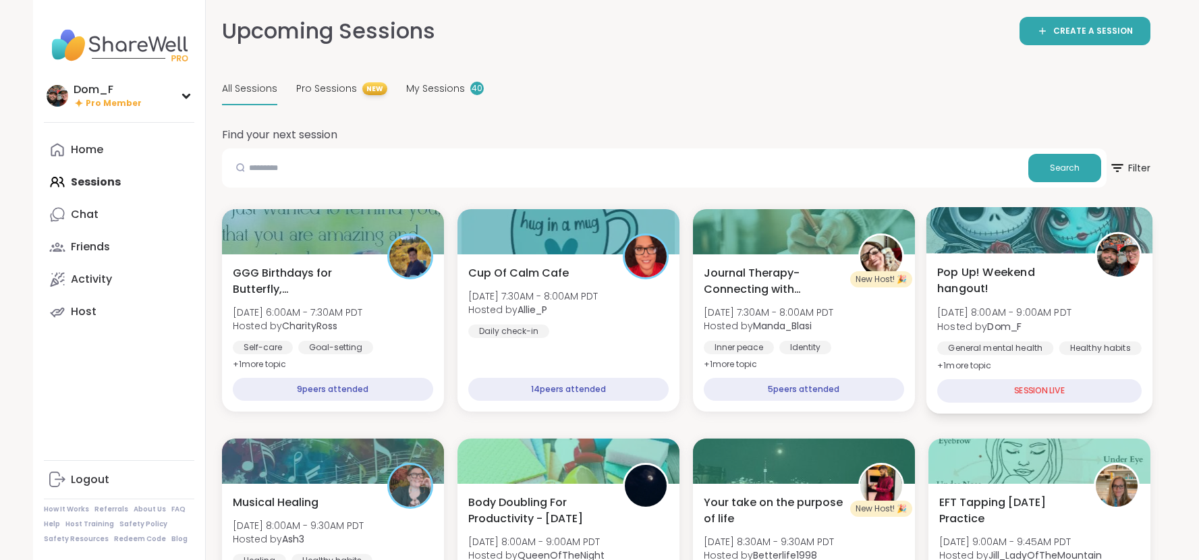
click at [1042, 287] on span "Pop Up! Weekend hangout!" at bounding box center [1008, 280] width 142 height 33
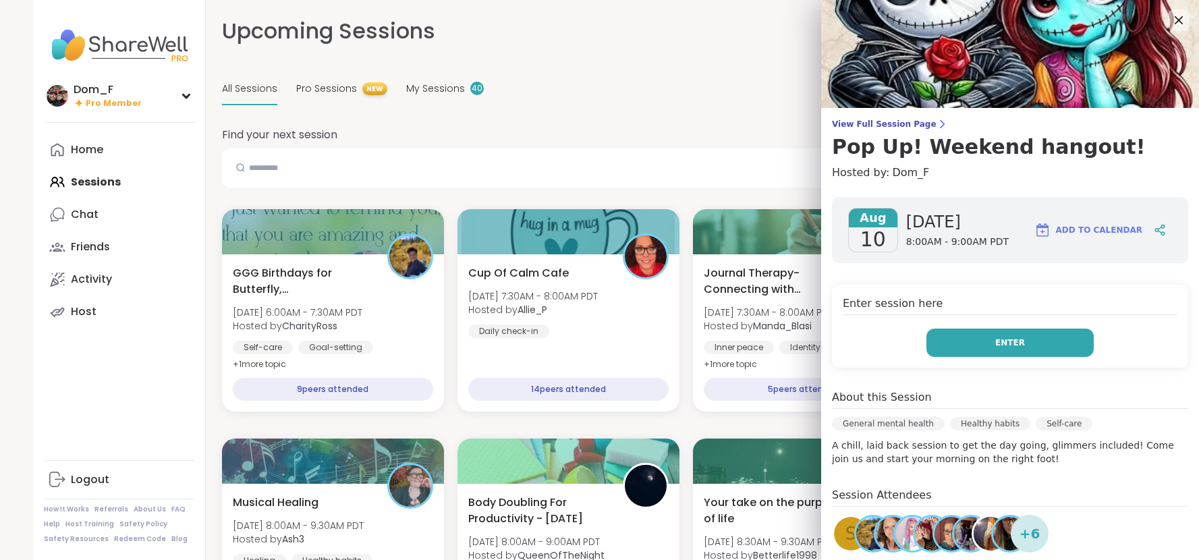
click at [1011, 351] on button "Enter" at bounding box center [1009, 343] width 167 height 28
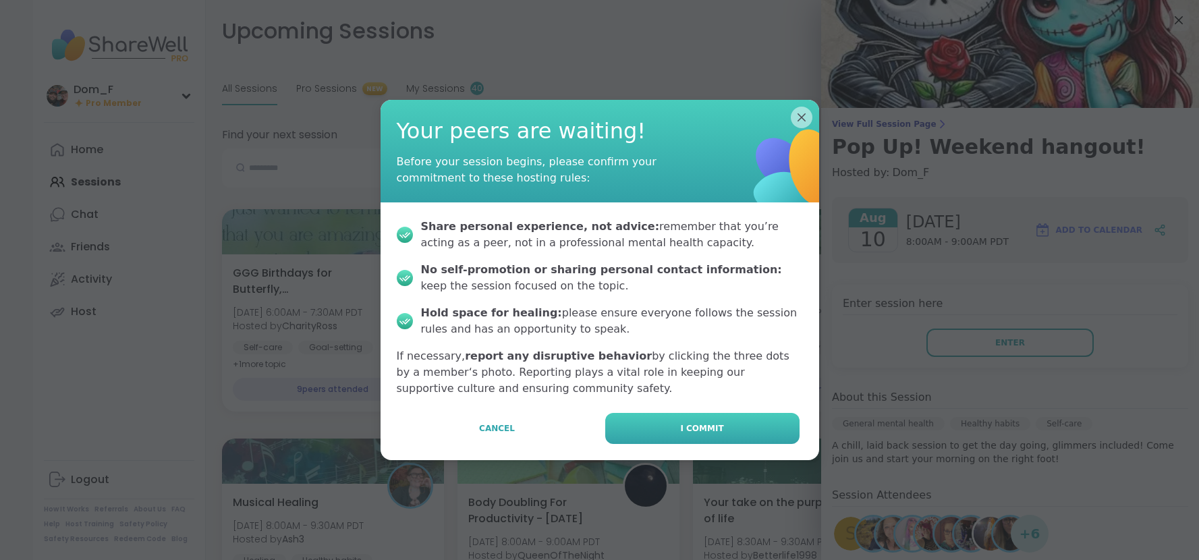
click at [786, 424] on button "I commit" at bounding box center [702, 428] width 194 height 31
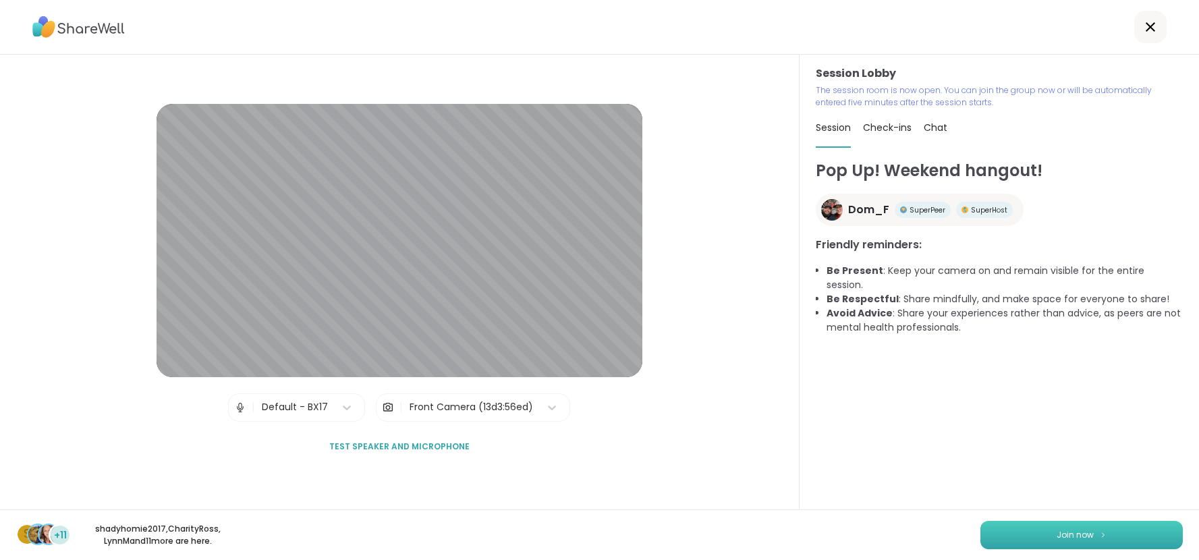
click at [1048, 546] on button "Join now" at bounding box center [1081, 535] width 202 height 28
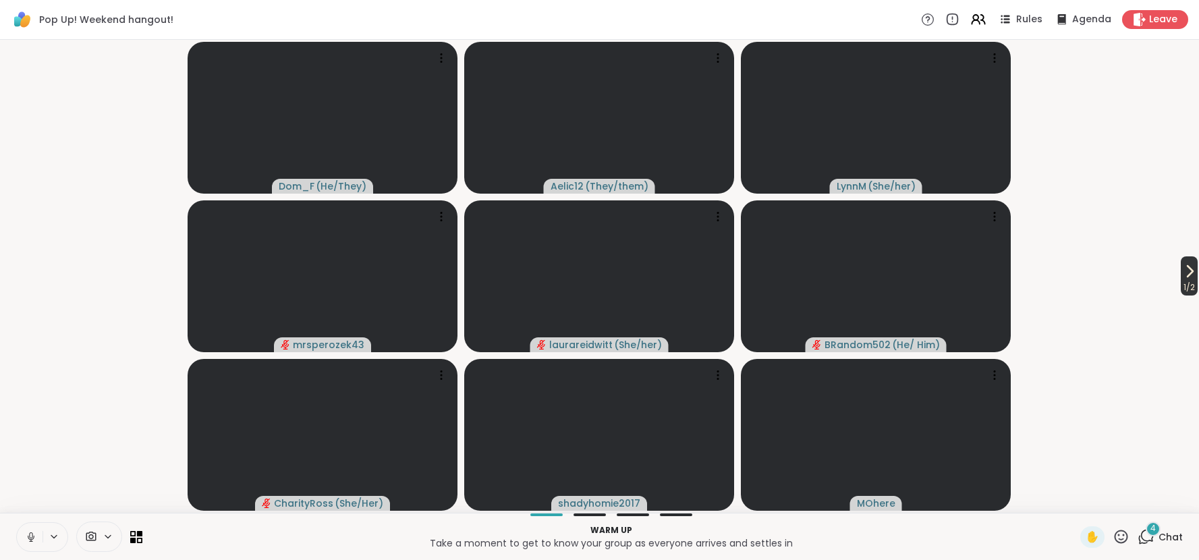
click at [1182, 291] on span "1 / 2" at bounding box center [1189, 287] width 17 height 16
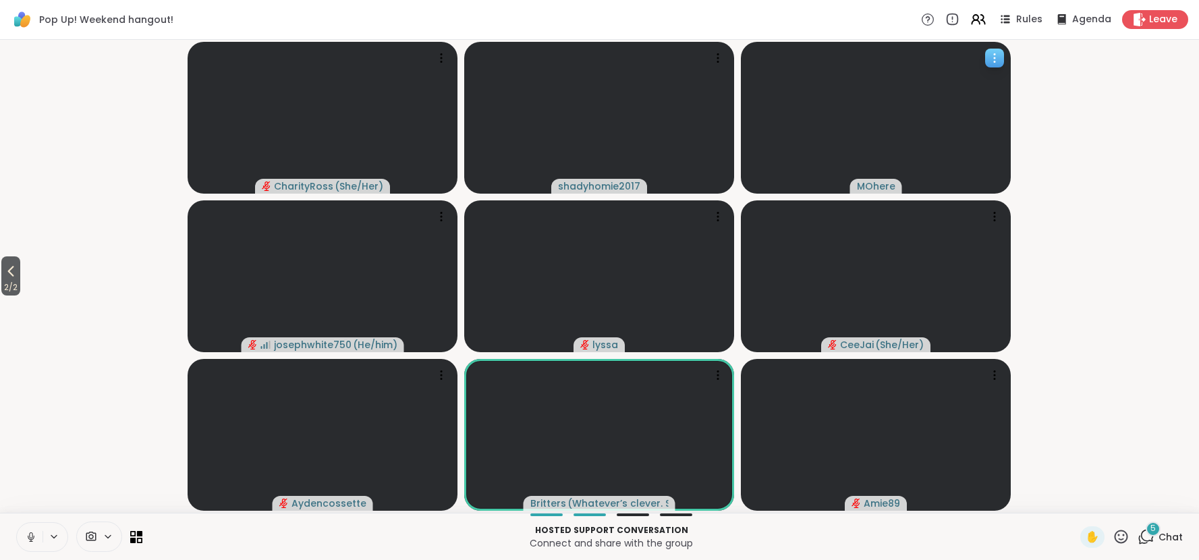
click at [991, 60] on icon at bounding box center [994, 57] width 13 height 13
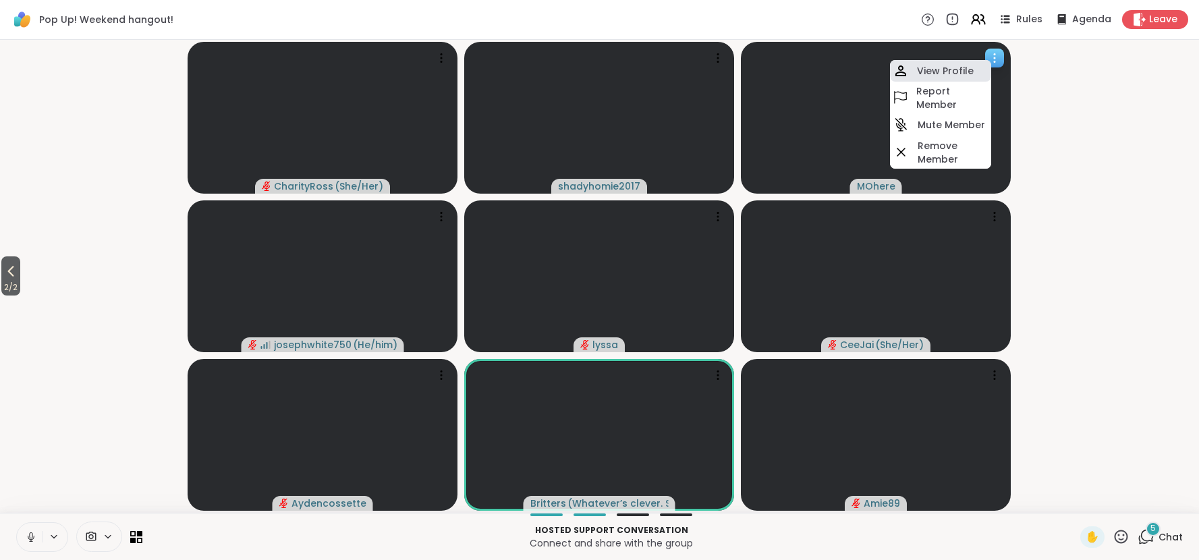
click at [977, 66] on div "View Profile" at bounding box center [940, 71] width 101 height 22
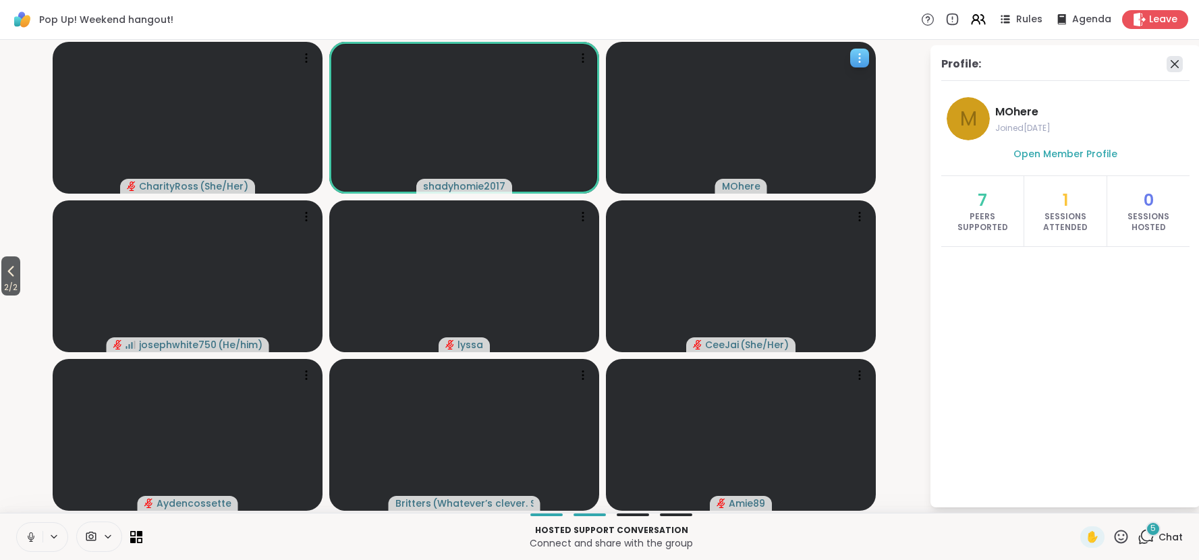
click at [1175, 65] on icon at bounding box center [1174, 64] width 8 height 8
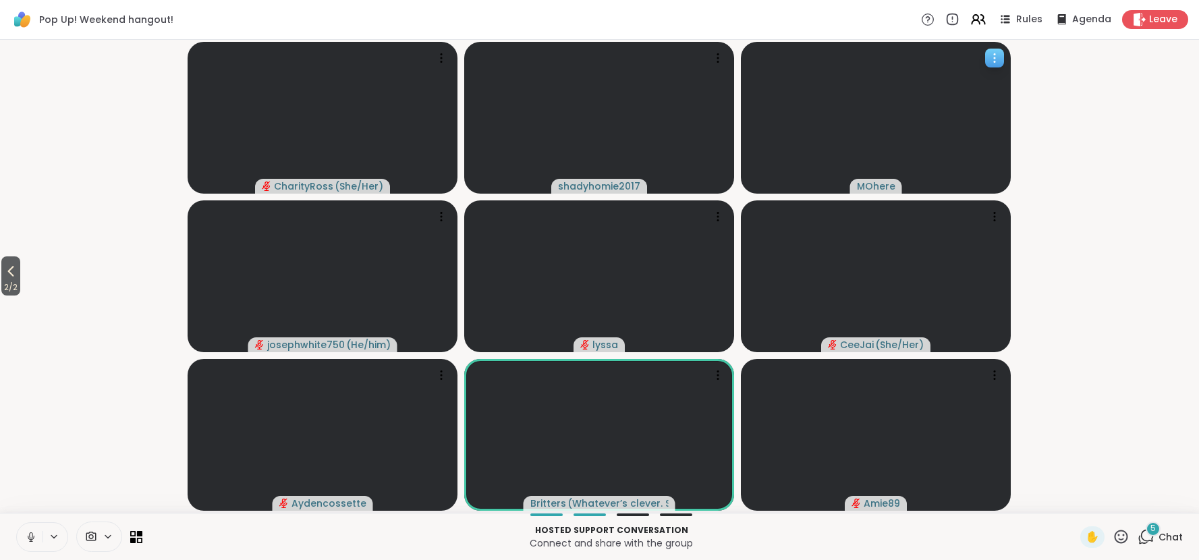
click at [1000, 59] on icon at bounding box center [994, 57] width 13 height 13
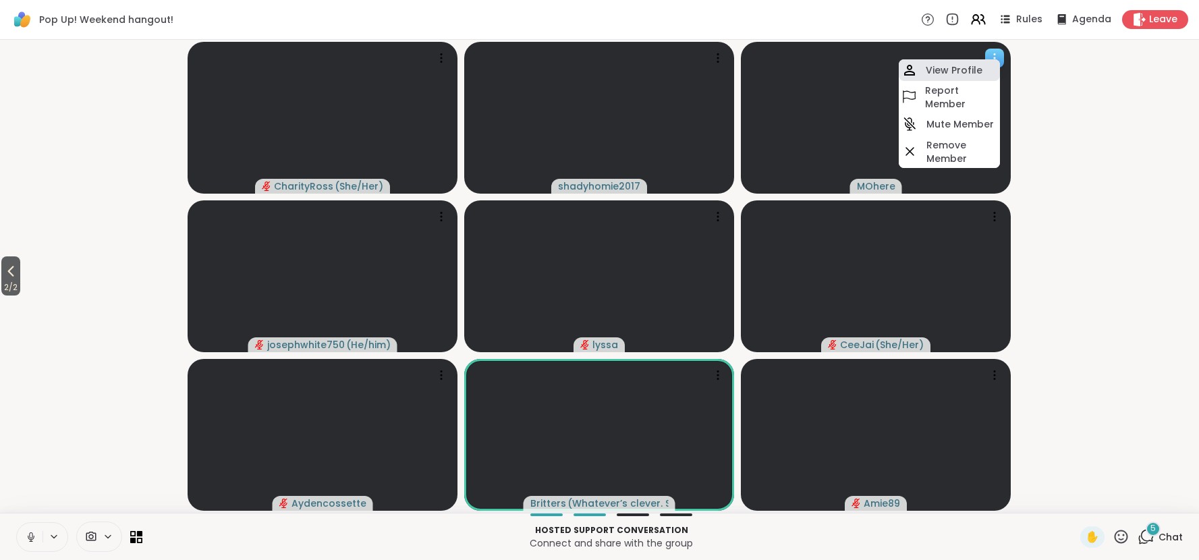
click at [974, 64] on h4 "View Profile" at bounding box center [954, 69] width 57 height 13
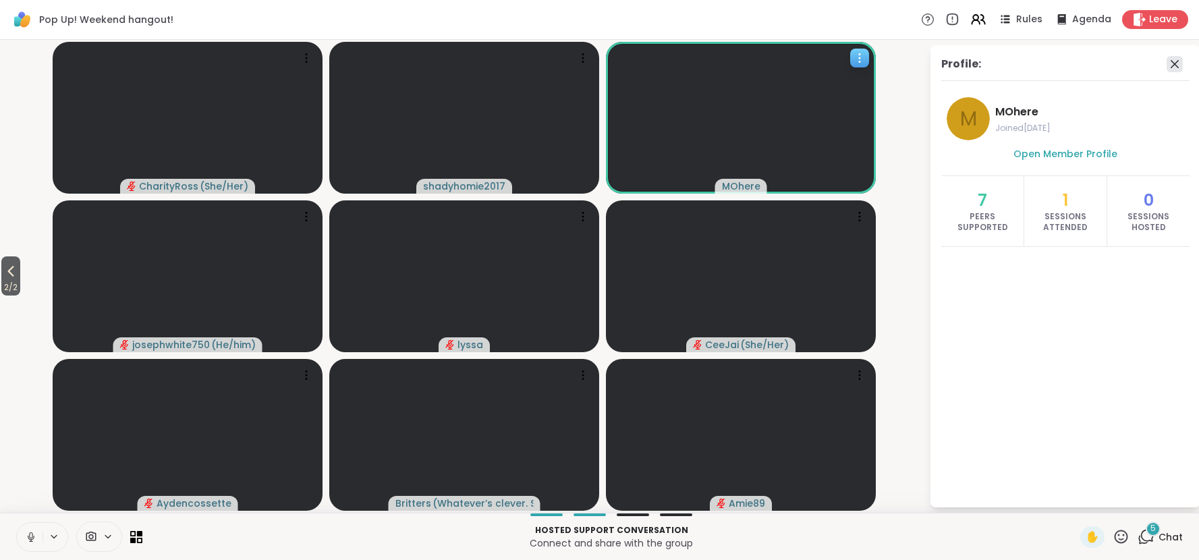
click at [1172, 62] on icon at bounding box center [1174, 64] width 8 height 8
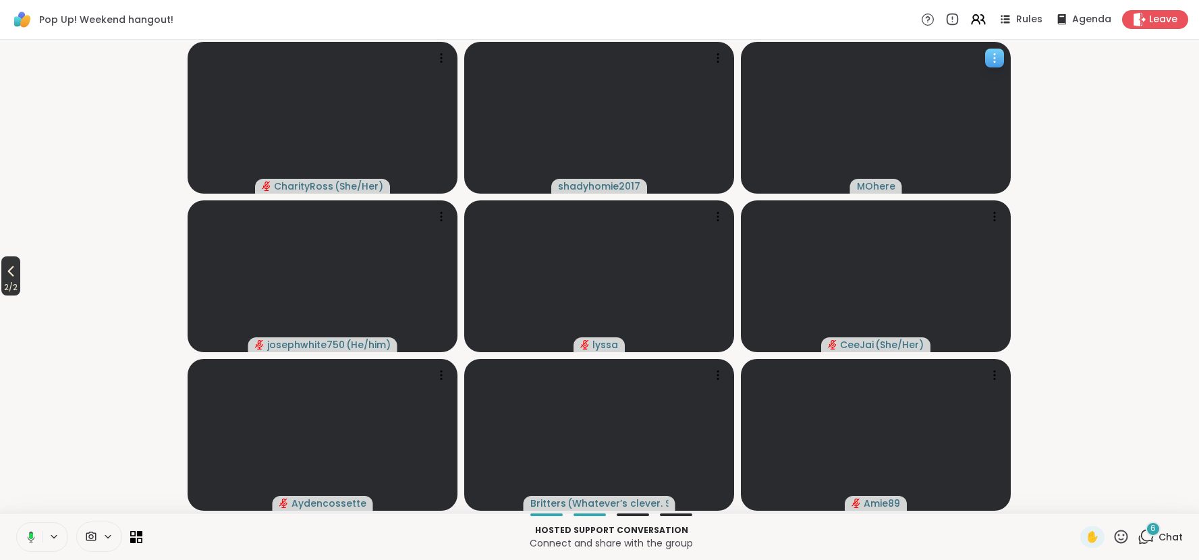
click at [10, 276] on icon at bounding box center [11, 271] width 16 height 16
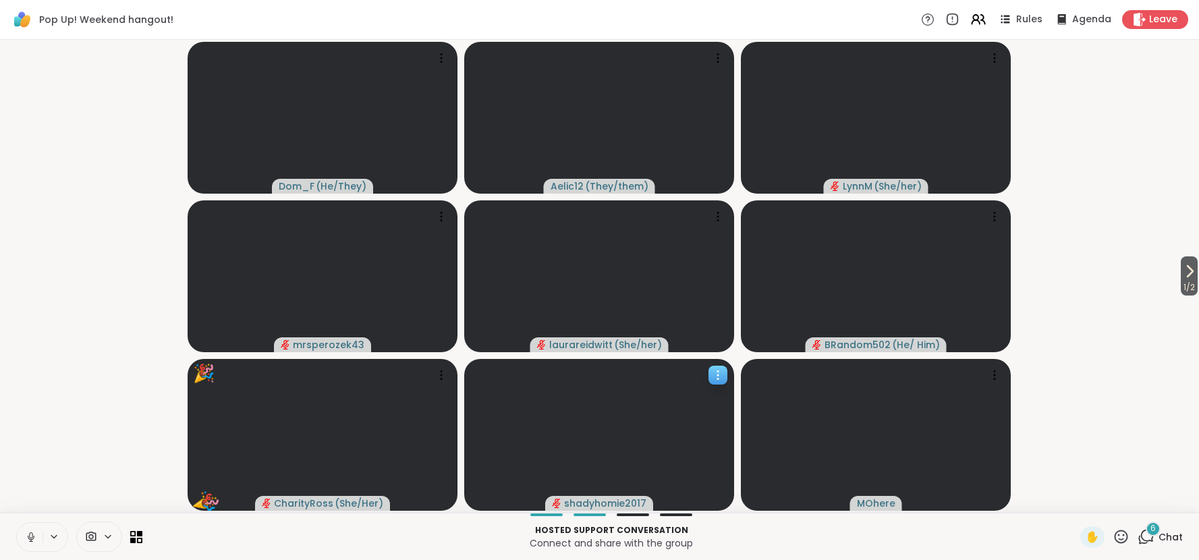
click at [723, 378] on icon at bounding box center [717, 374] width 13 height 13
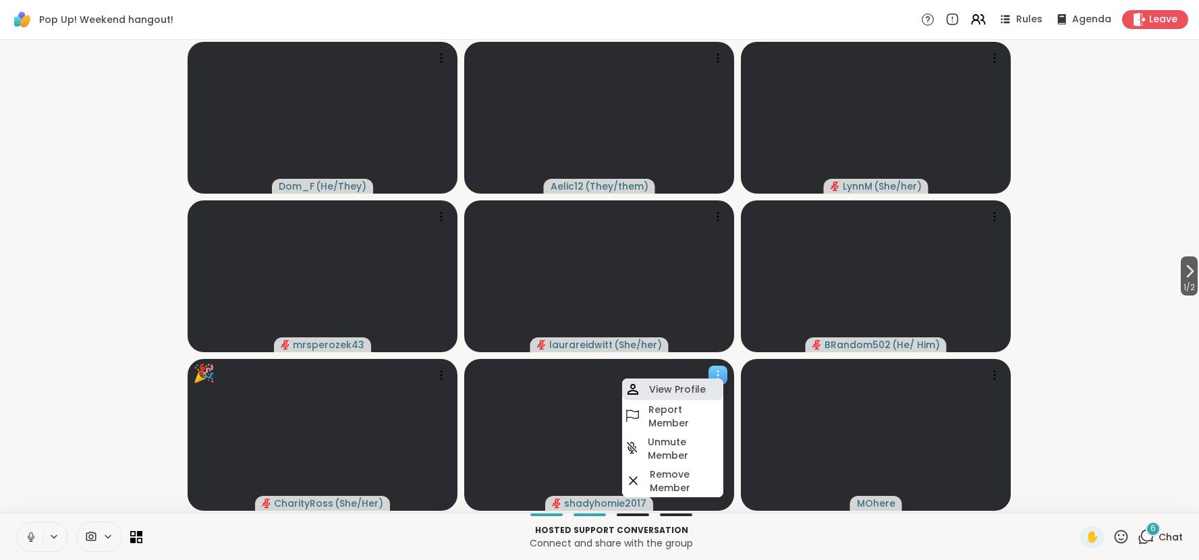
click at [689, 391] on h4 "View Profile" at bounding box center [677, 389] width 57 height 13
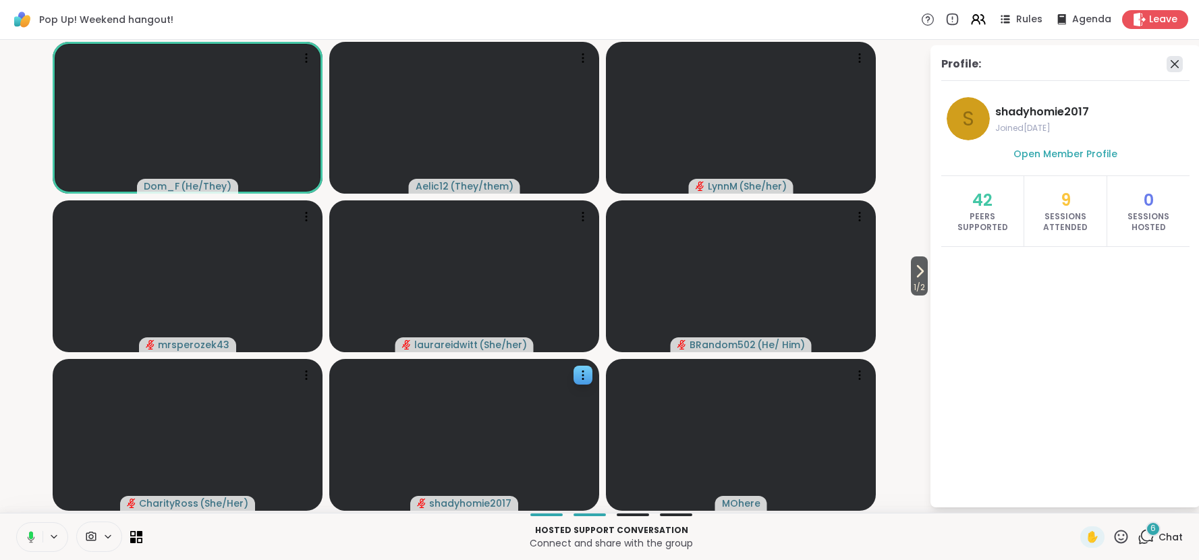
click at [1174, 67] on icon at bounding box center [1174, 64] width 16 height 16
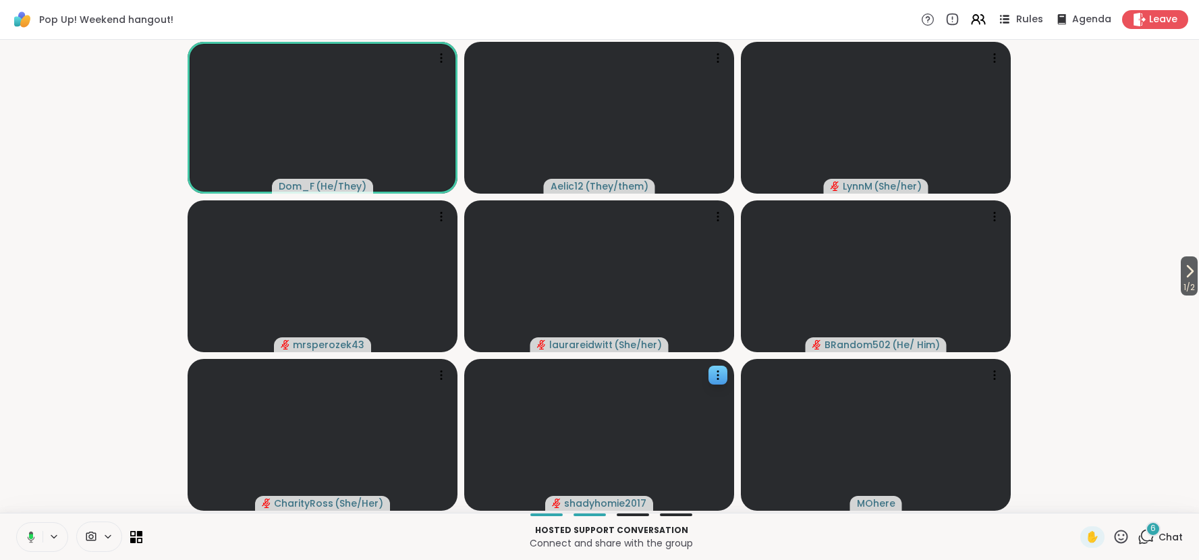
click at [1032, 20] on span "Rules" at bounding box center [1030, 20] width 28 height 14
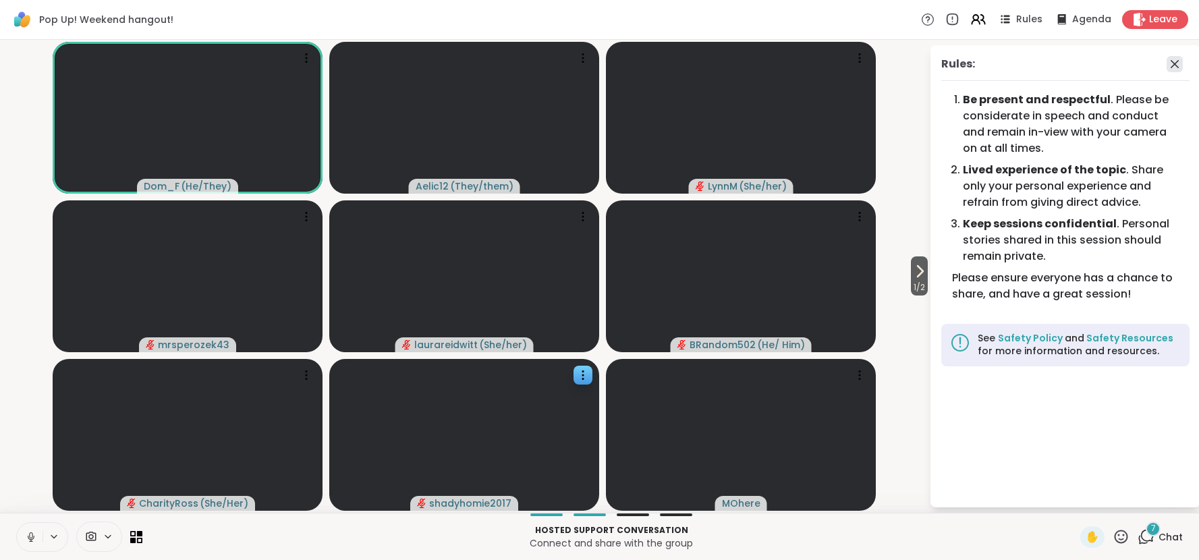
click at [1176, 69] on icon at bounding box center [1174, 64] width 16 height 16
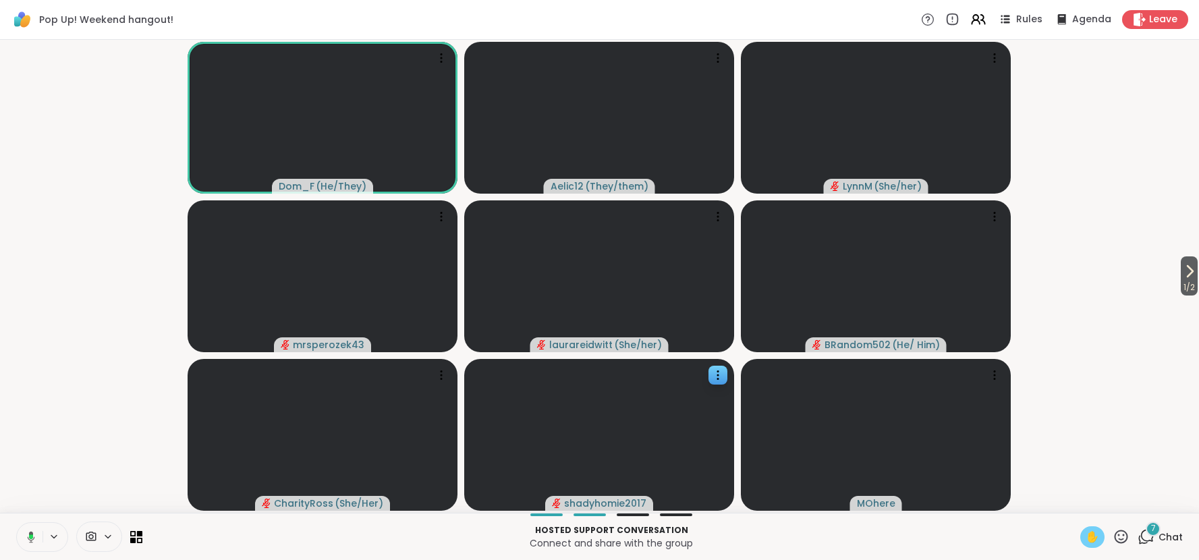
click at [1094, 538] on span "✋" at bounding box center [1091, 537] width 13 height 16
click at [1123, 541] on icon at bounding box center [1120, 536] width 17 height 17
click at [1080, 503] on span "❤️" at bounding box center [1081, 501] width 13 height 16
click at [1121, 540] on icon at bounding box center [1121, 536] width 13 height 13
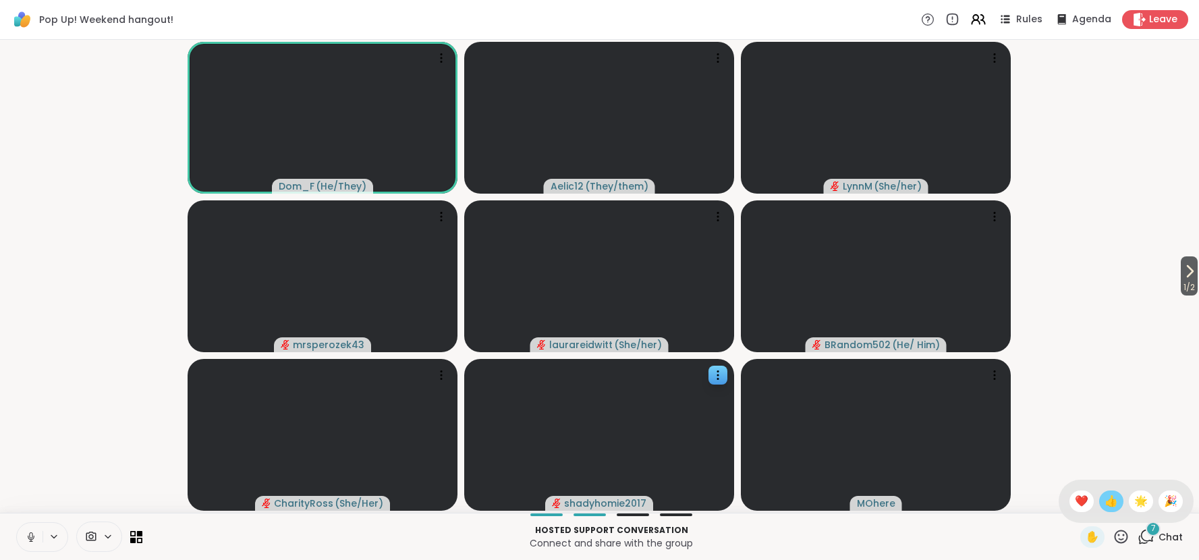
click at [1114, 507] on span "👍" at bounding box center [1110, 501] width 13 height 16
click at [1121, 537] on icon at bounding box center [1120, 536] width 17 height 17
click at [1139, 506] on span "🌟" at bounding box center [1140, 501] width 13 height 16
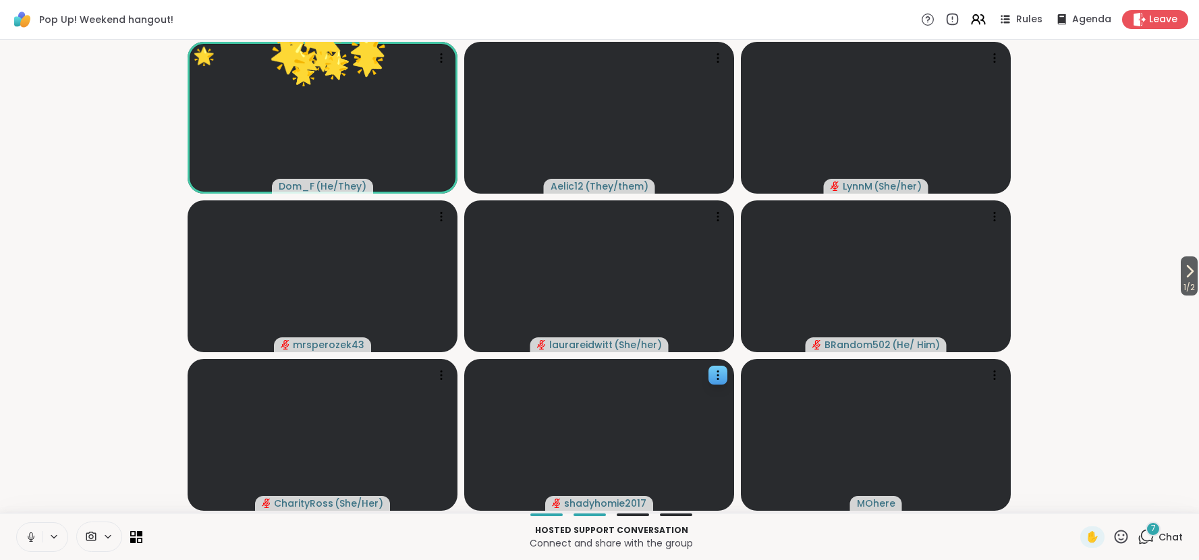
click at [1119, 537] on icon at bounding box center [1120, 536] width 17 height 17
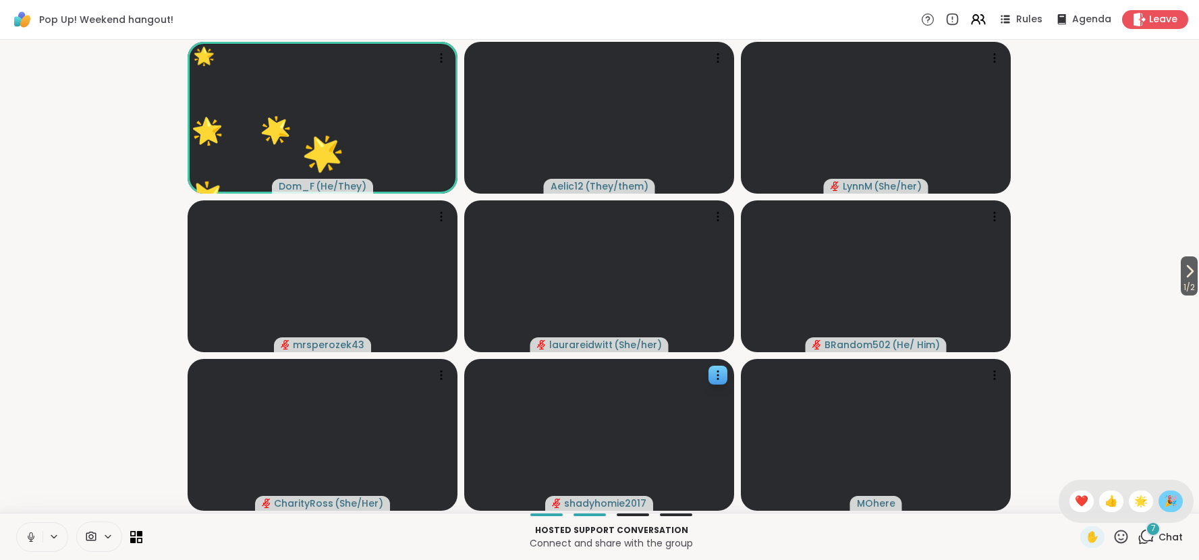
click at [1168, 503] on span "🎉" at bounding box center [1170, 501] width 13 height 16
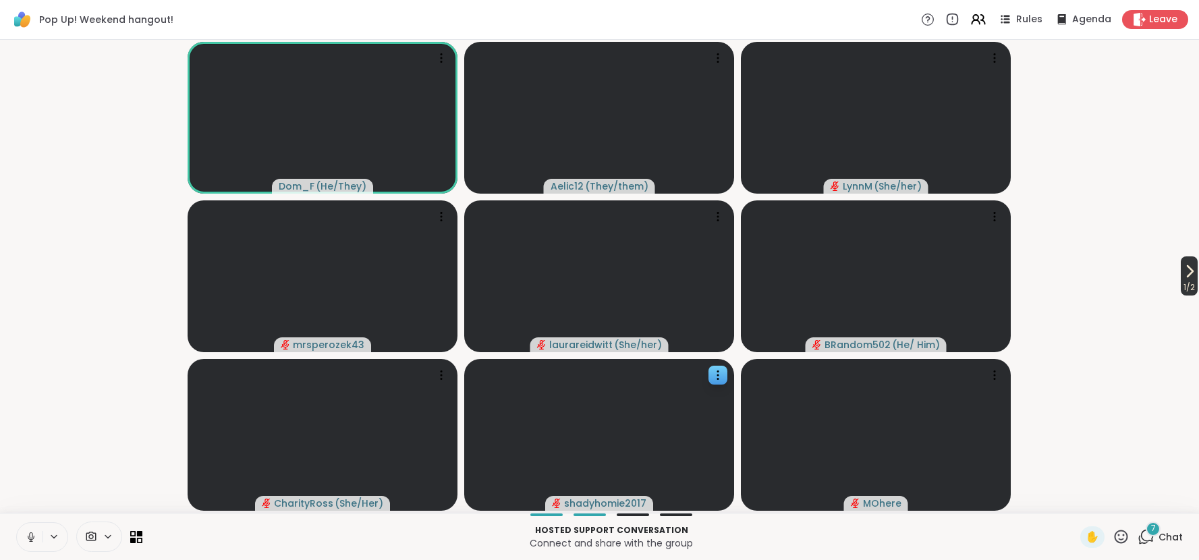
click at [1187, 275] on icon at bounding box center [1189, 271] width 5 height 11
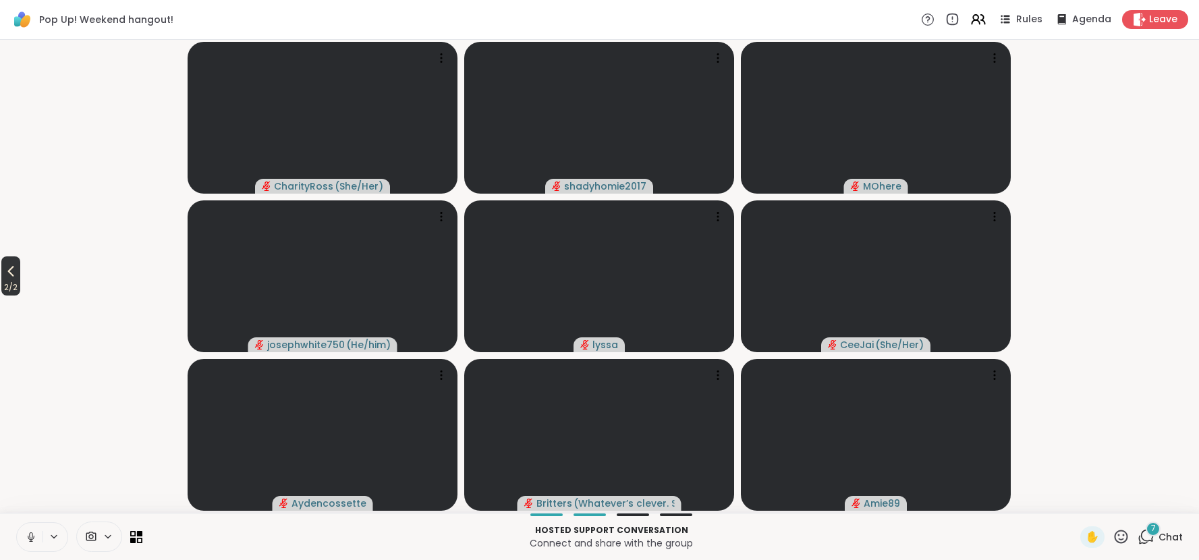
click at [8, 266] on icon at bounding box center [11, 271] width 16 height 16
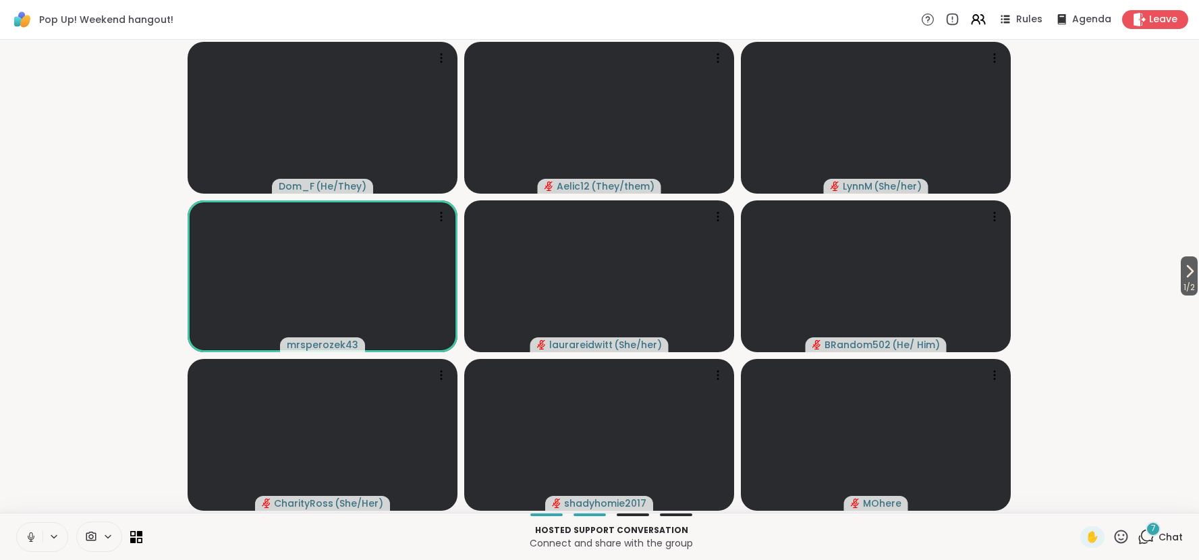
click at [1123, 538] on icon at bounding box center [1120, 536] width 17 height 17
click at [1139, 497] on span "🌟" at bounding box center [1140, 501] width 13 height 16
click at [1121, 541] on icon at bounding box center [1120, 536] width 17 height 17
click at [1079, 497] on span "❤️" at bounding box center [1081, 501] width 13 height 16
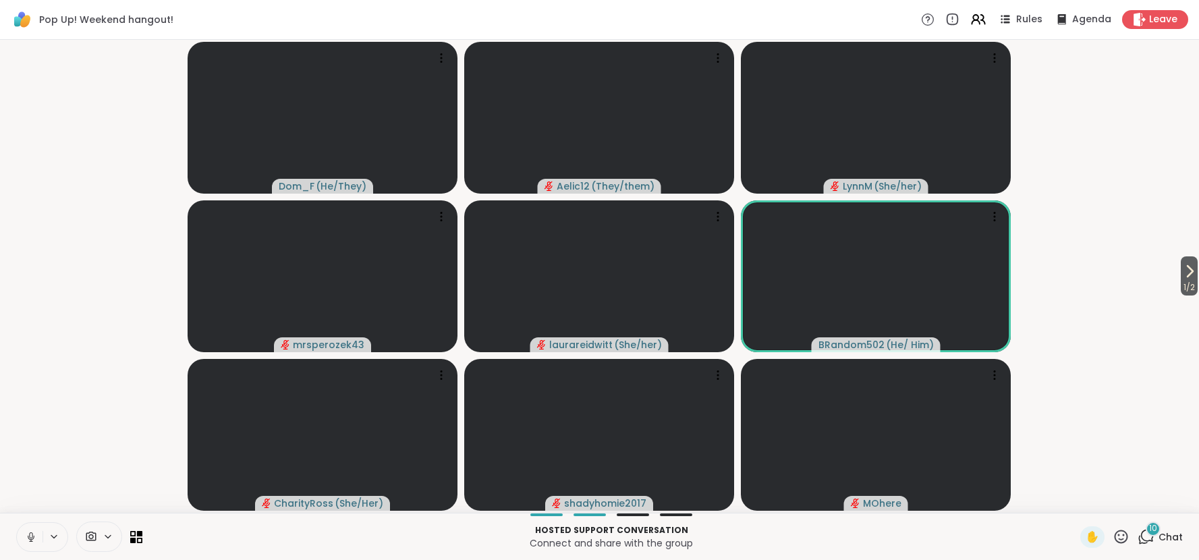
click at [1119, 534] on icon at bounding box center [1120, 536] width 17 height 17
click at [1083, 504] on span "❤️" at bounding box center [1081, 501] width 13 height 16
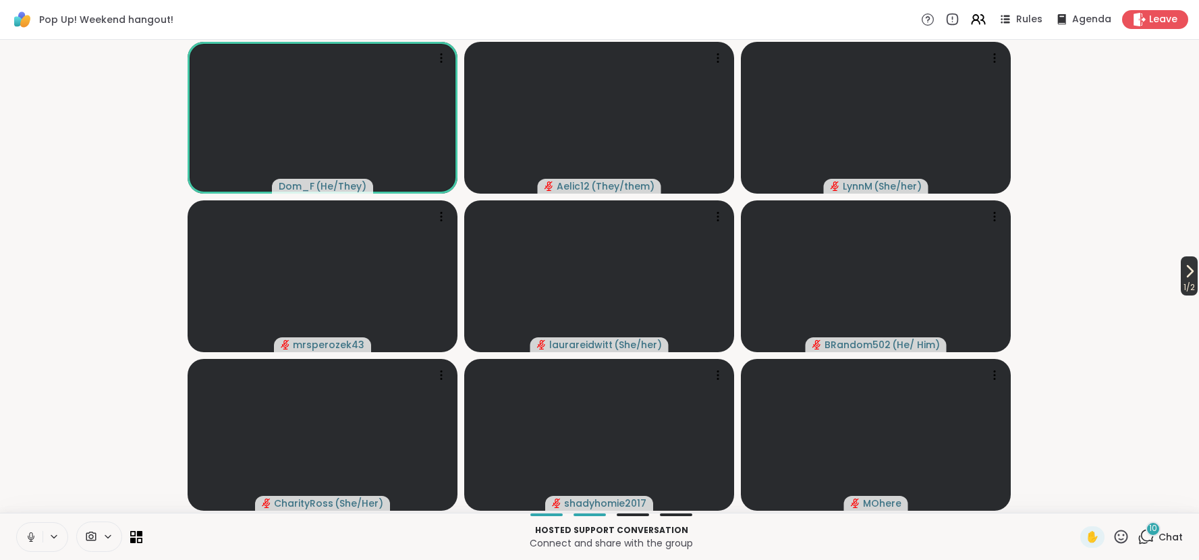
click at [1188, 268] on icon at bounding box center [1189, 271] width 16 height 16
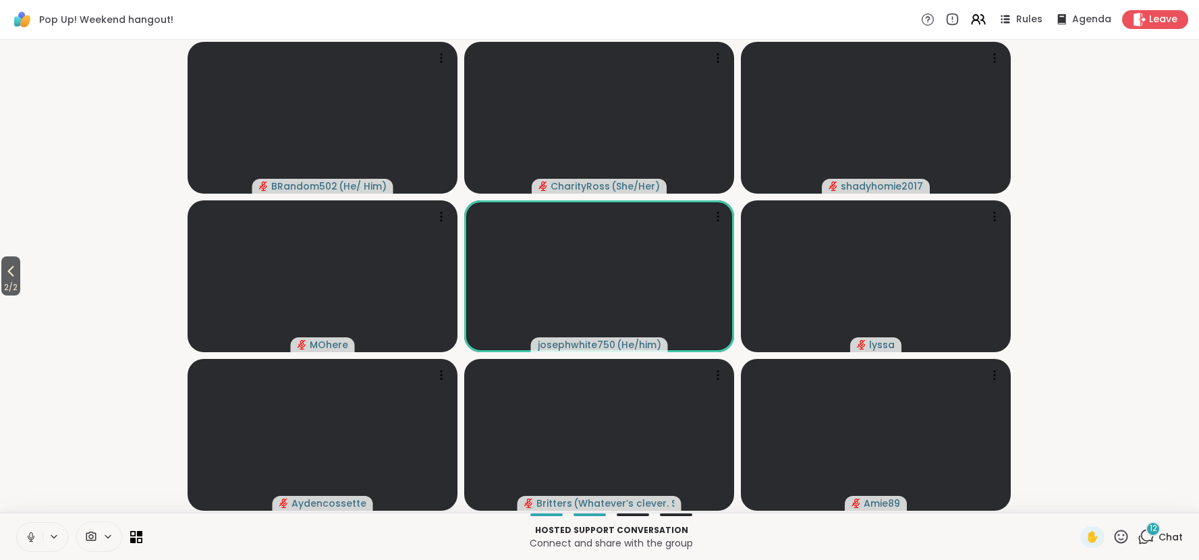
click at [1156, 534] on div "12" at bounding box center [1153, 528] width 15 height 15
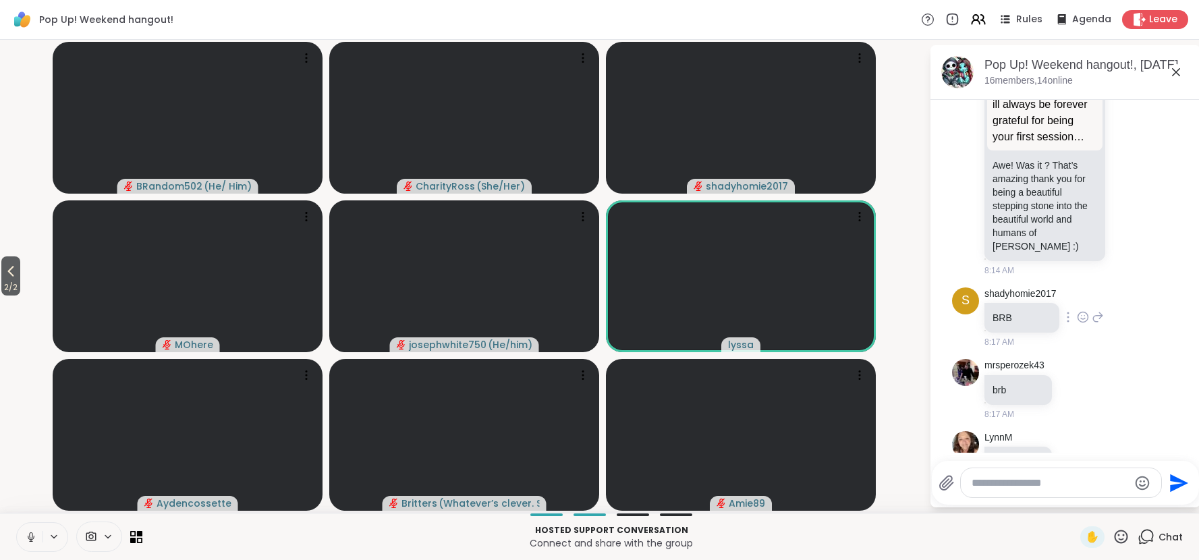
scroll to position [1062, 0]
click at [1179, 74] on icon at bounding box center [1176, 72] width 8 height 8
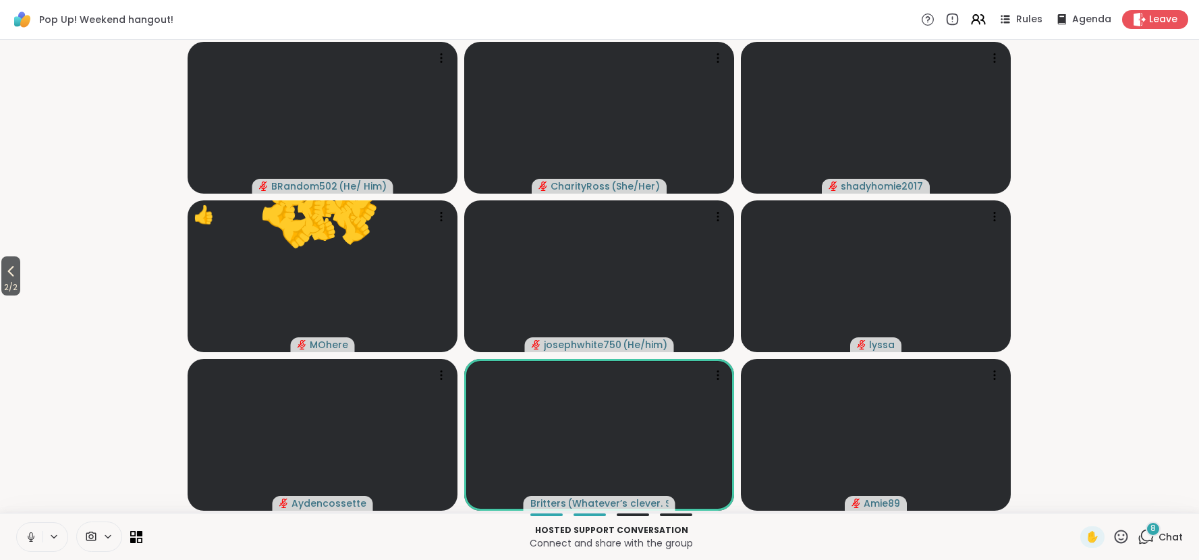
click at [1124, 536] on icon at bounding box center [1121, 536] width 13 height 13
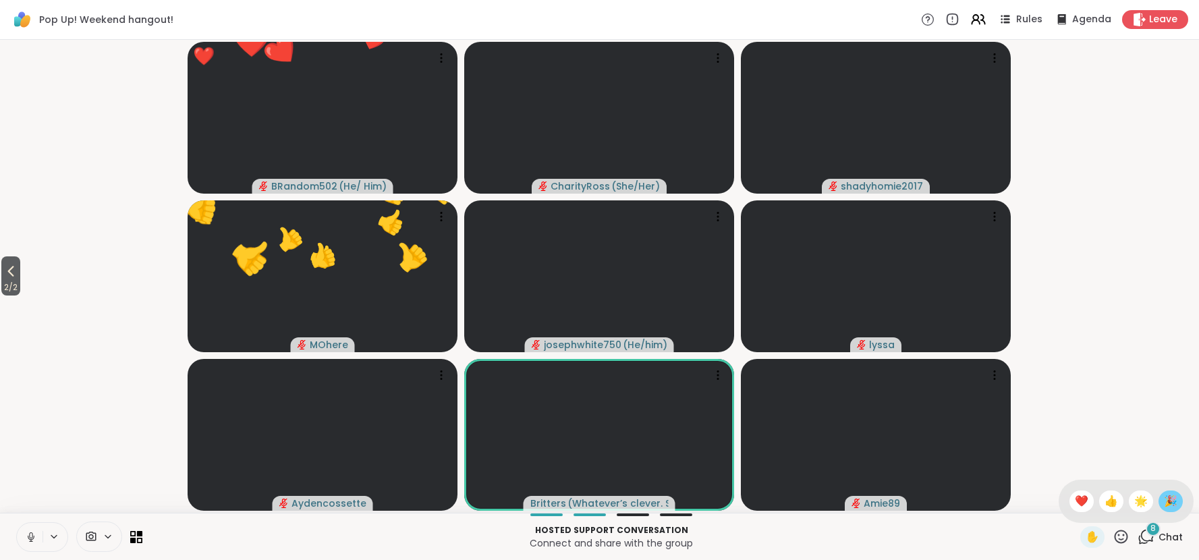
click at [1173, 504] on span "🎉" at bounding box center [1170, 501] width 13 height 16
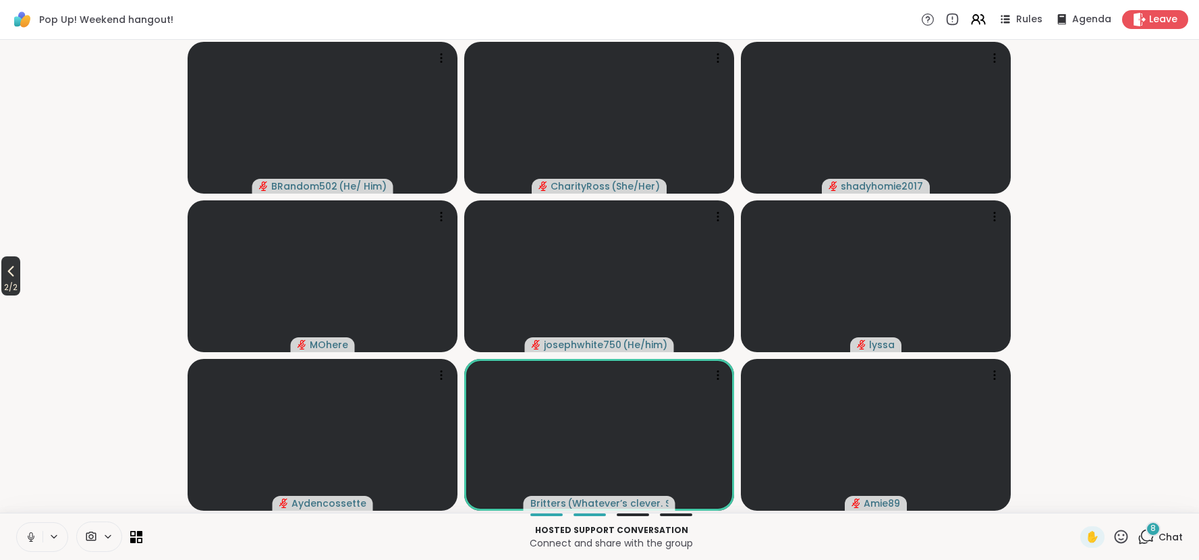
click at [16, 265] on icon at bounding box center [11, 271] width 16 height 16
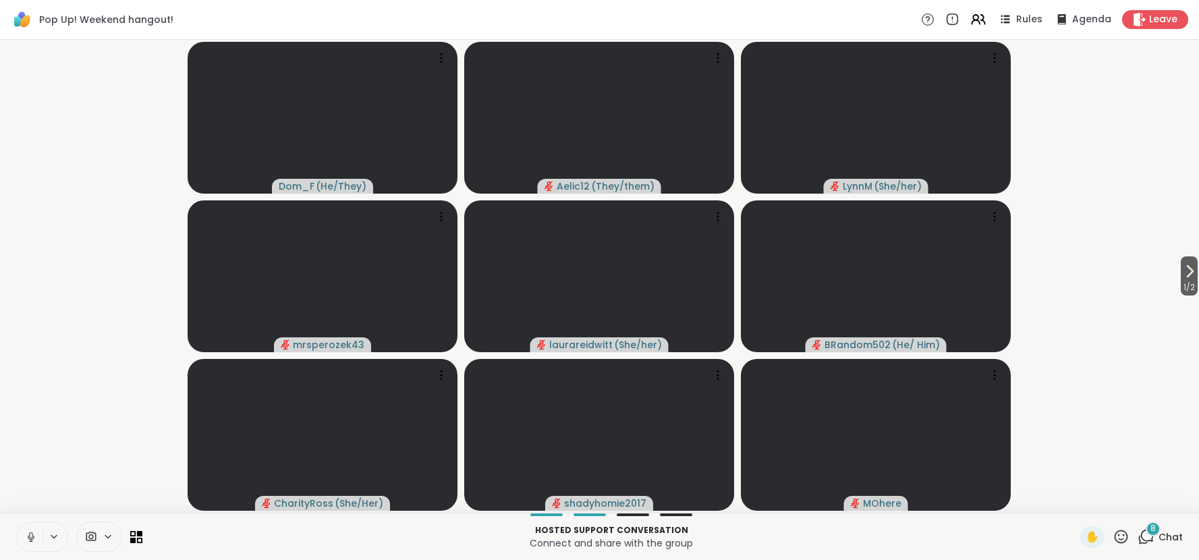
click at [1196, 252] on div "1 / 2 Dom_F ( He/They ) Aelic12 ( They/them ) [PERSON_NAME] ( She/her ) mrspero…" at bounding box center [599, 276] width 1199 height 473
click at [1188, 275] on icon at bounding box center [1189, 271] width 5 height 11
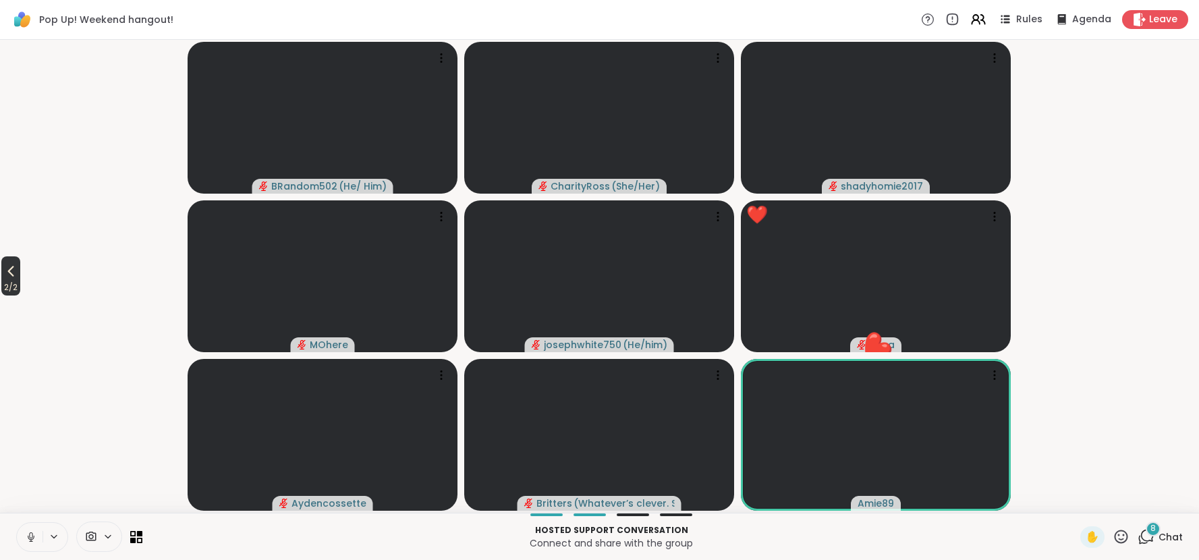
click at [17, 275] on icon at bounding box center [11, 271] width 16 height 16
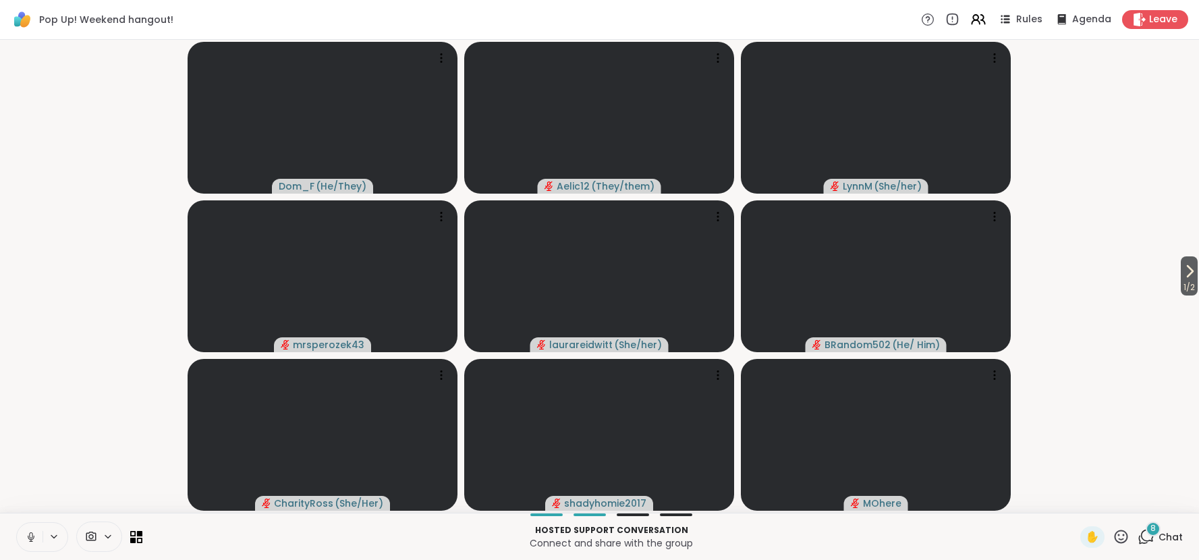
click at [17, 275] on video-player-container "1 / 2 Dom_F ( He/They ) Aelic12 ( They/them ) [PERSON_NAME] ( She/her ) mrspero…" at bounding box center [599, 276] width 1183 height 462
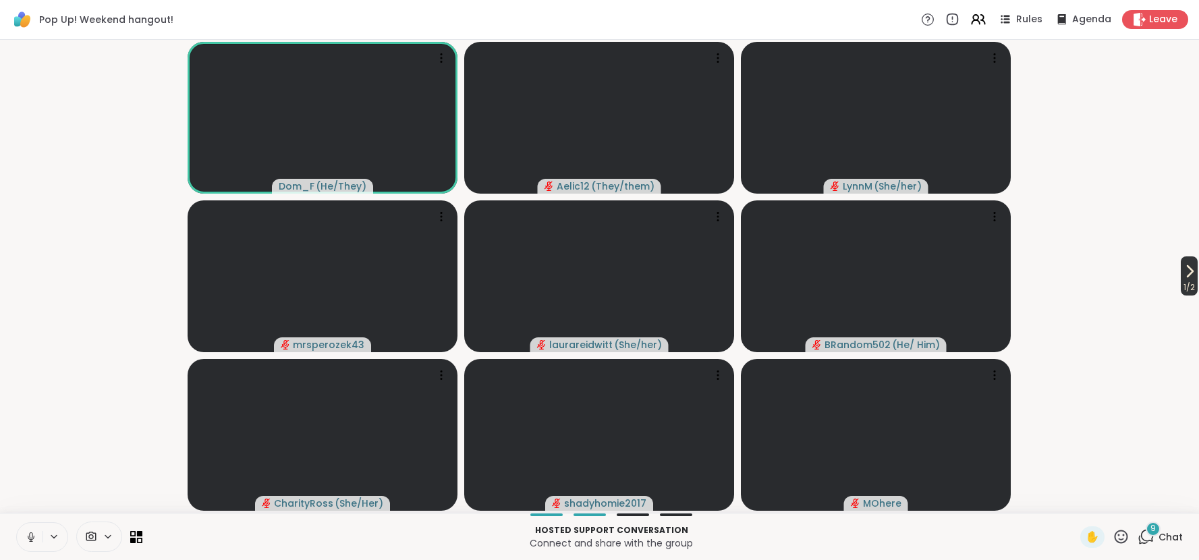
click at [1187, 266] on icon at bounding box center [1189, 271] width 16 height 16
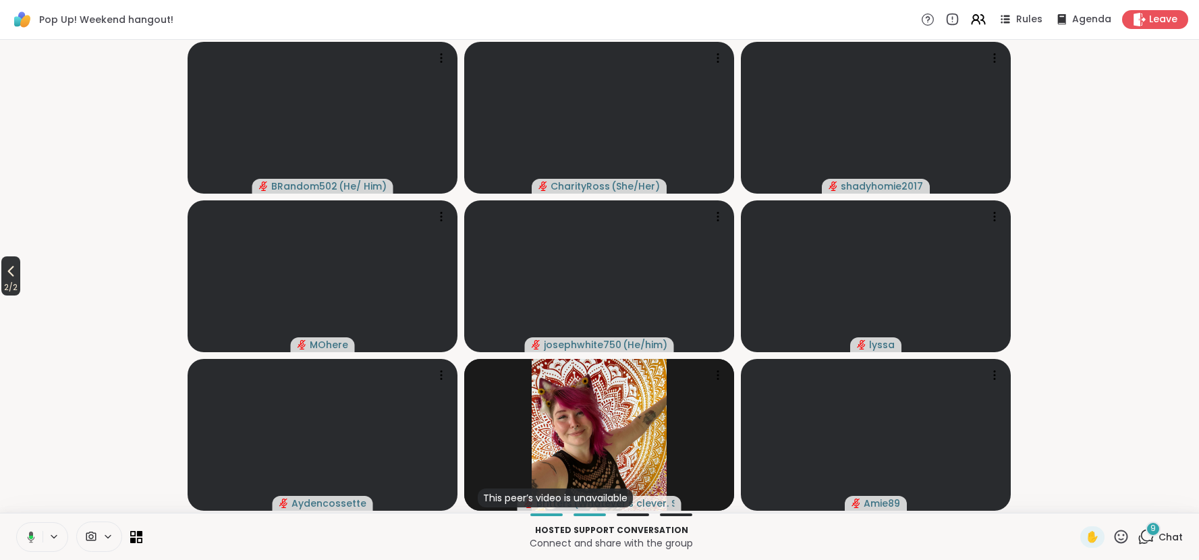
click at [9, 273] on icon at bounding box center [11, 271] width 16 height 16
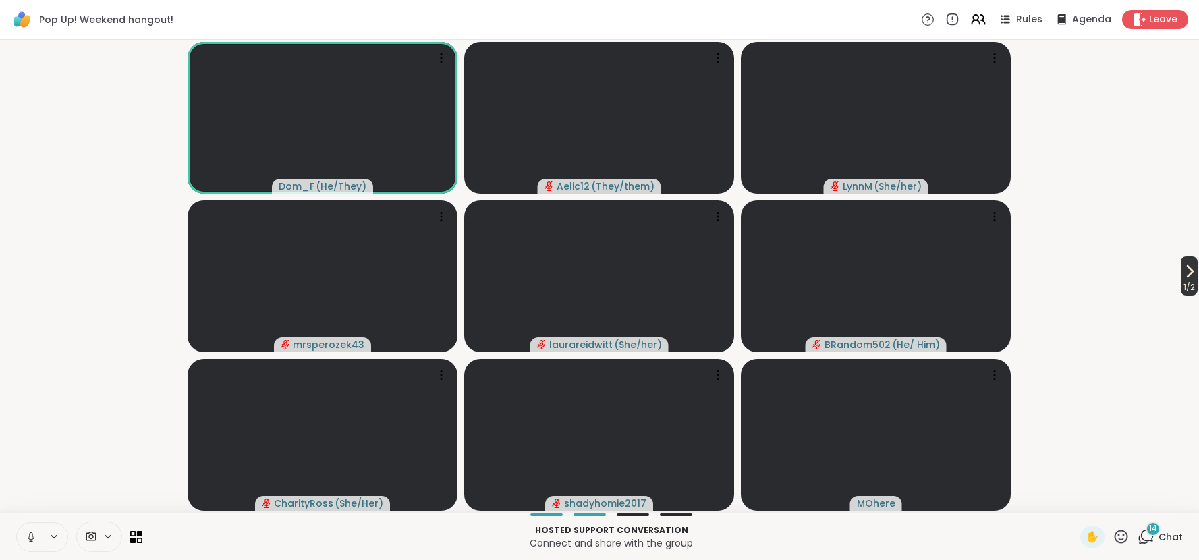
click at [1188, 273] on icon at bounding box center [1189, 271] width 5 height 11
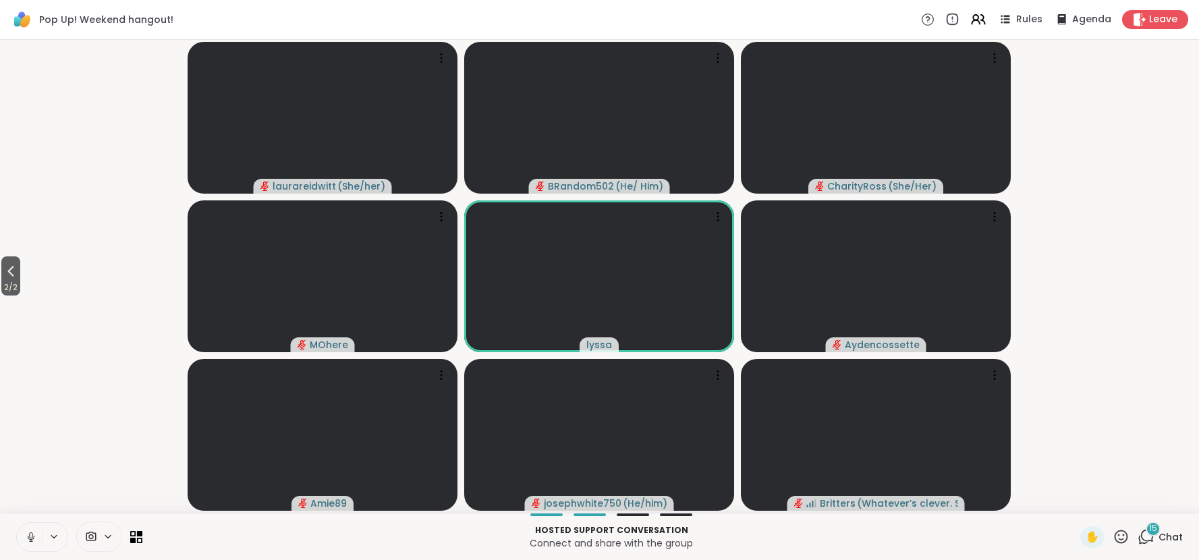
click at [1175, 536] on span "Chat" at bounding box center [1170, 536] width 24 height 13
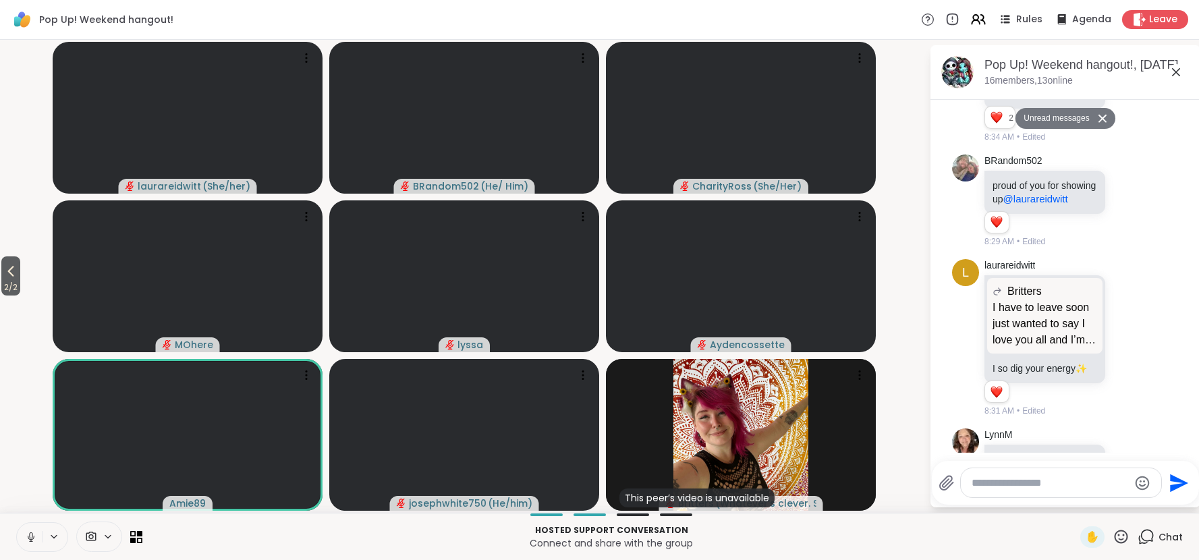
scroll to position [2774, 0]
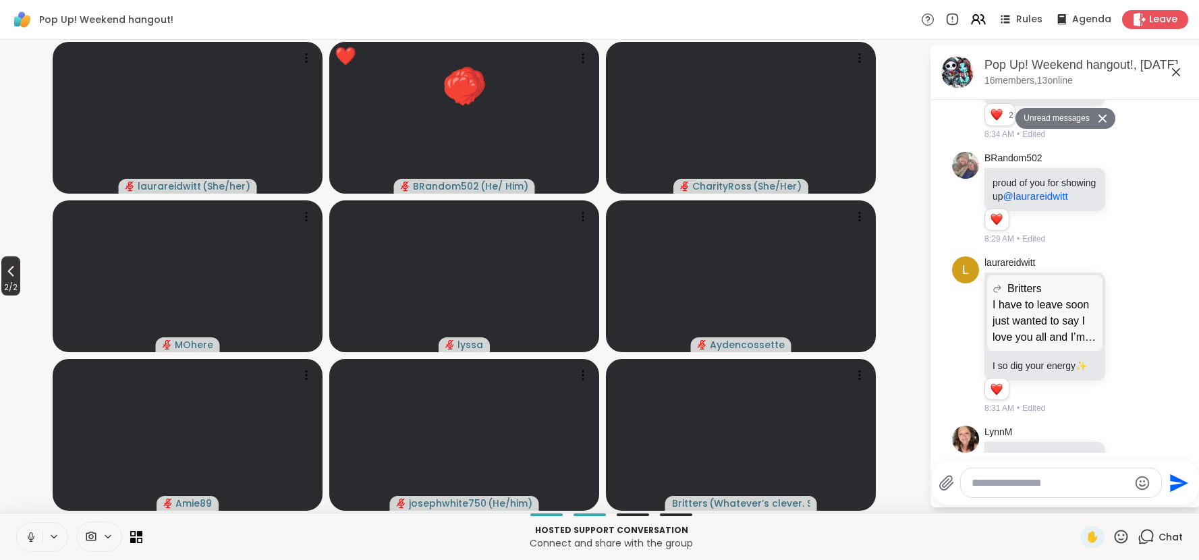
click at [13, 268] on icon at bounding box center [11, 271] width 6 height 11
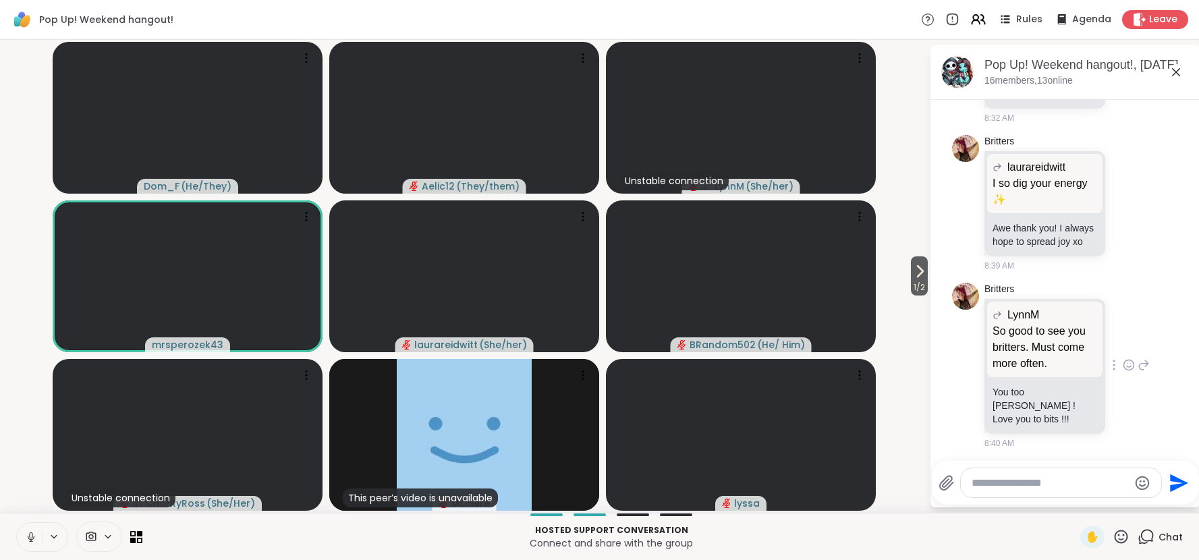
scroll to position [3153, 0]
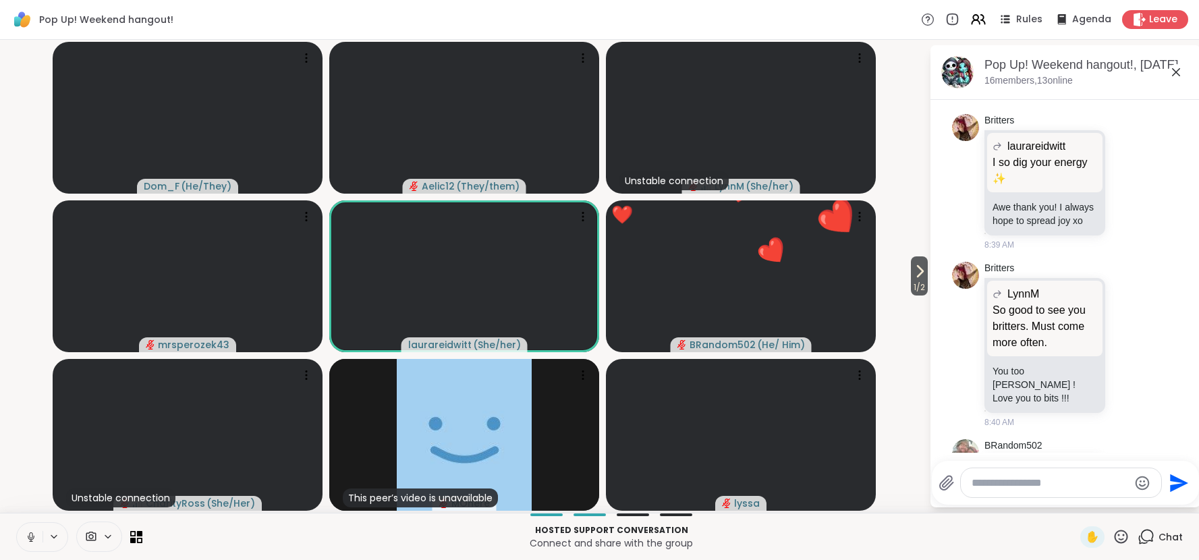
click at [1125, 537] on icon at bounding box center [1120, 536] width 17 height 17
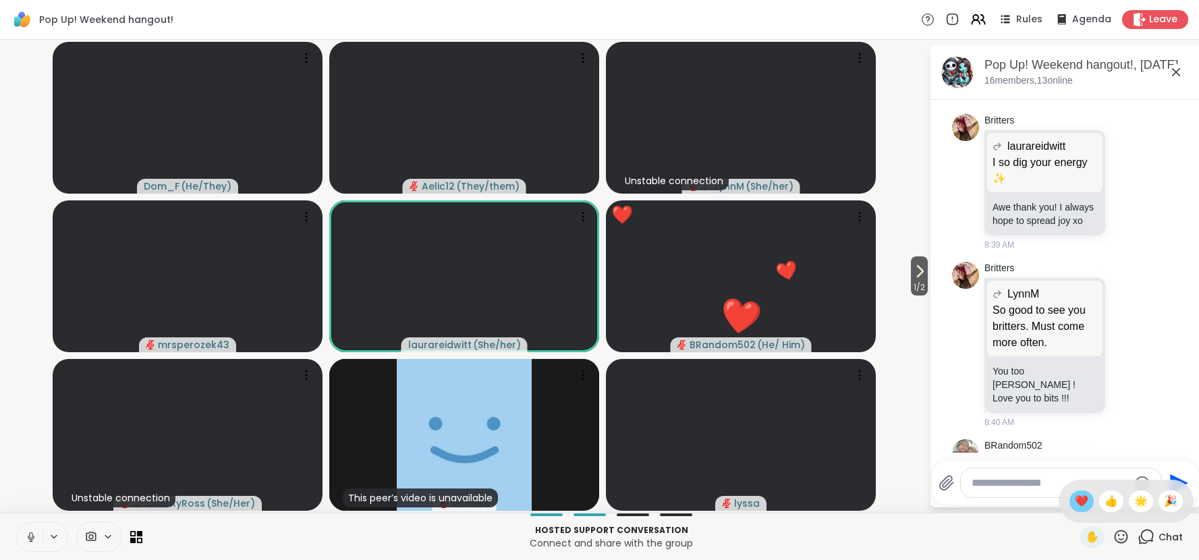
click at [1079, 501] on span "❤️" at bounding box center [1081, 501] width 13 height 16
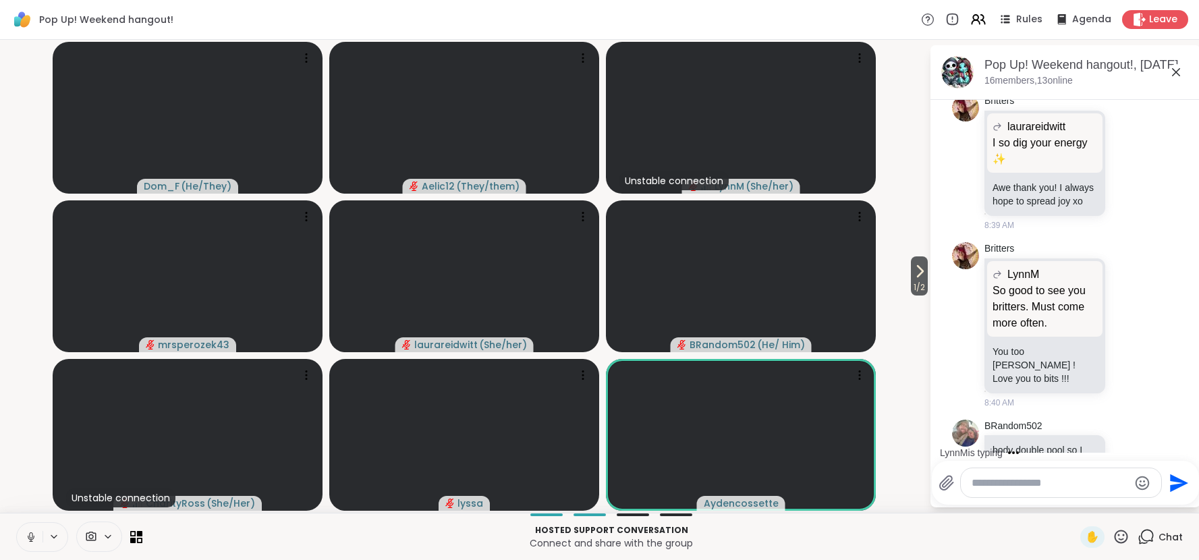
scroll to position [3244, 0]
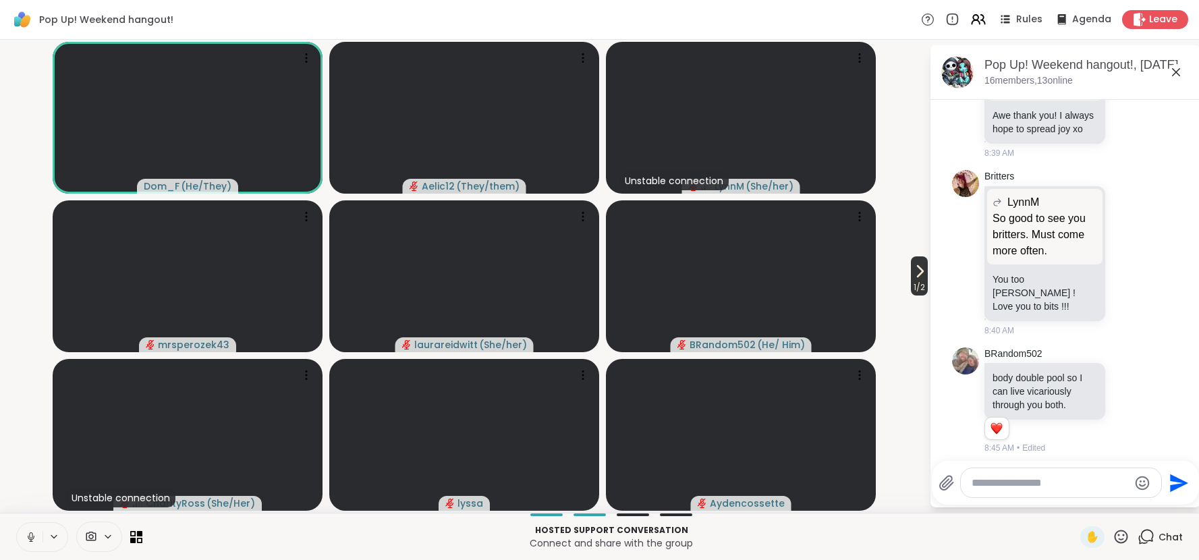
click at [918, 271] on icon at bounding box center [919, 271] width 16 height 16
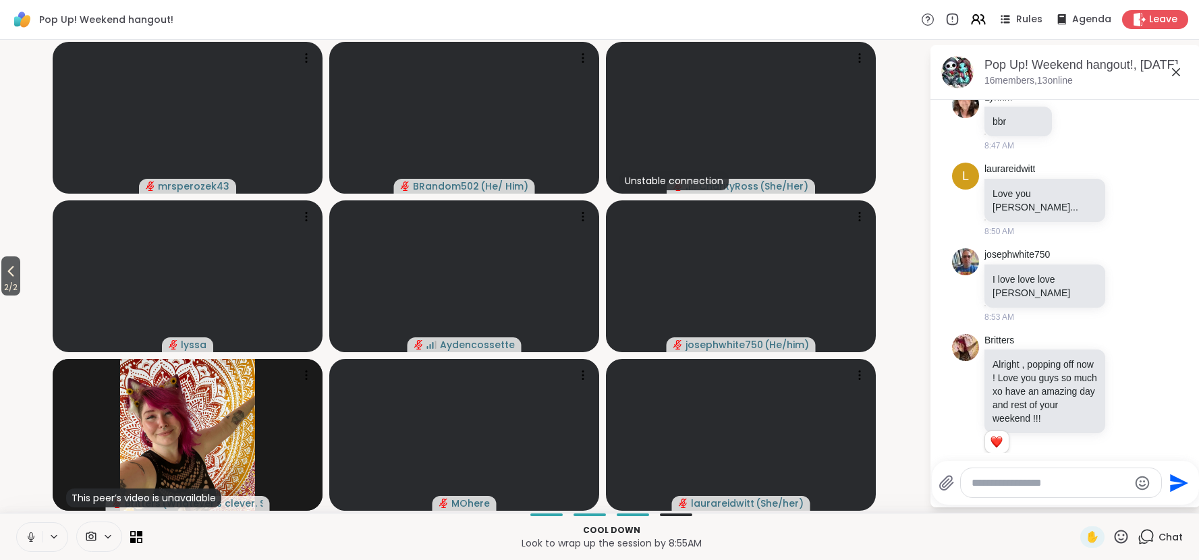
scroll to position [3638, 0]
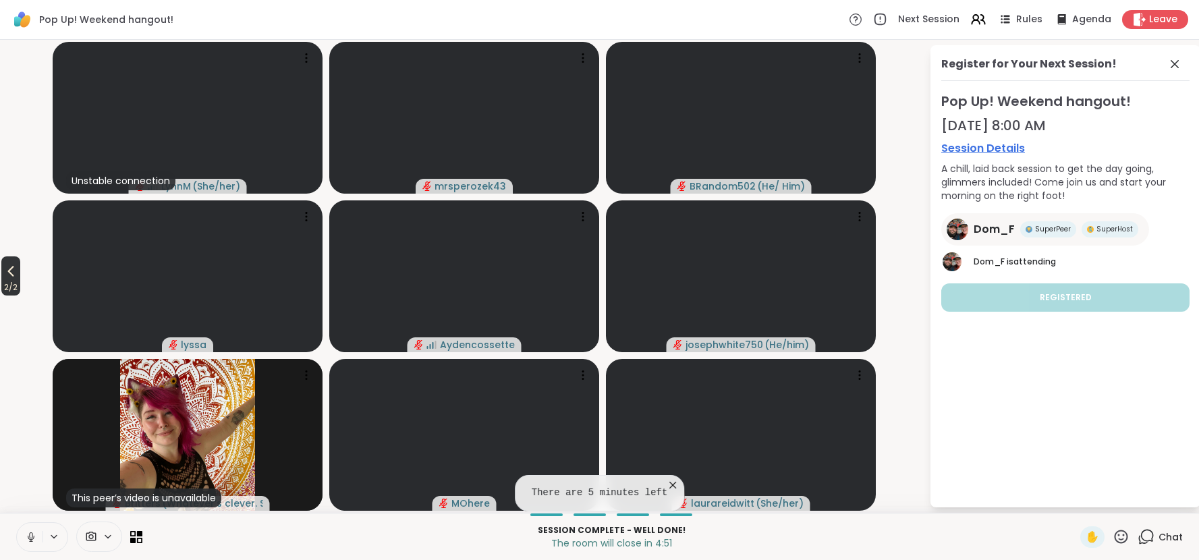
click at [11, 271] on icon at bounding box center [11, 271] width 6 height 11
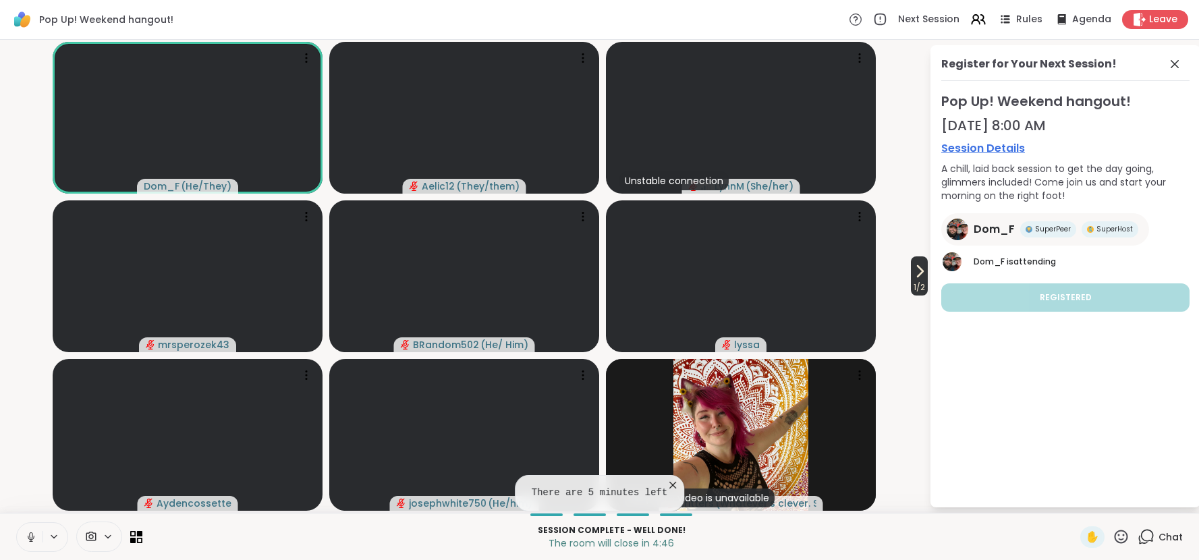
click at [920, 273] on icon at bounding box center [920, 271] width 5 height 11
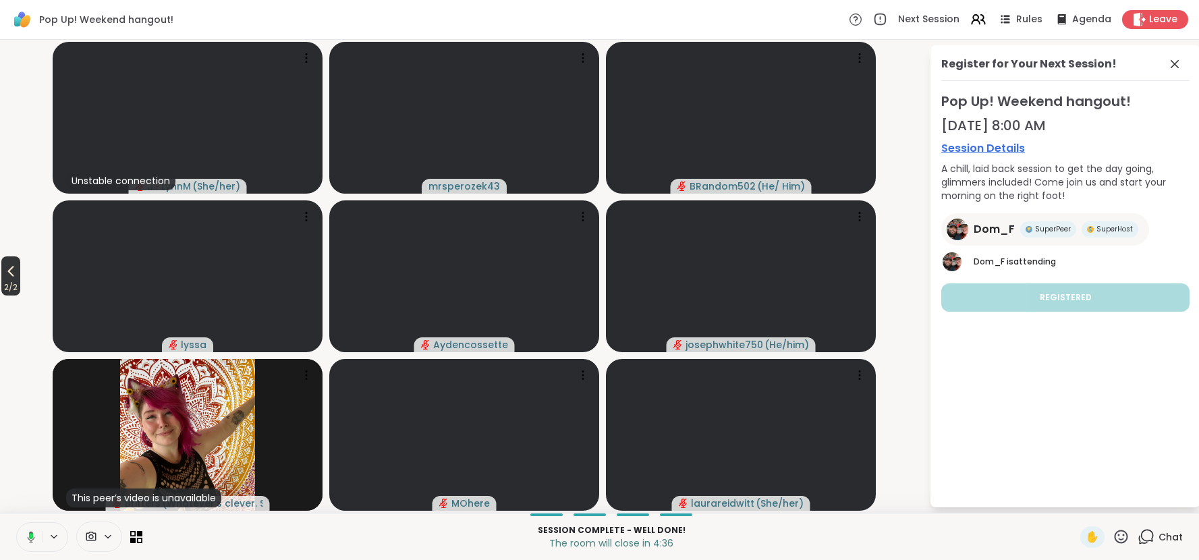
click at [13, 275] on icon at bounding box center [11, 271] width 16 height 16
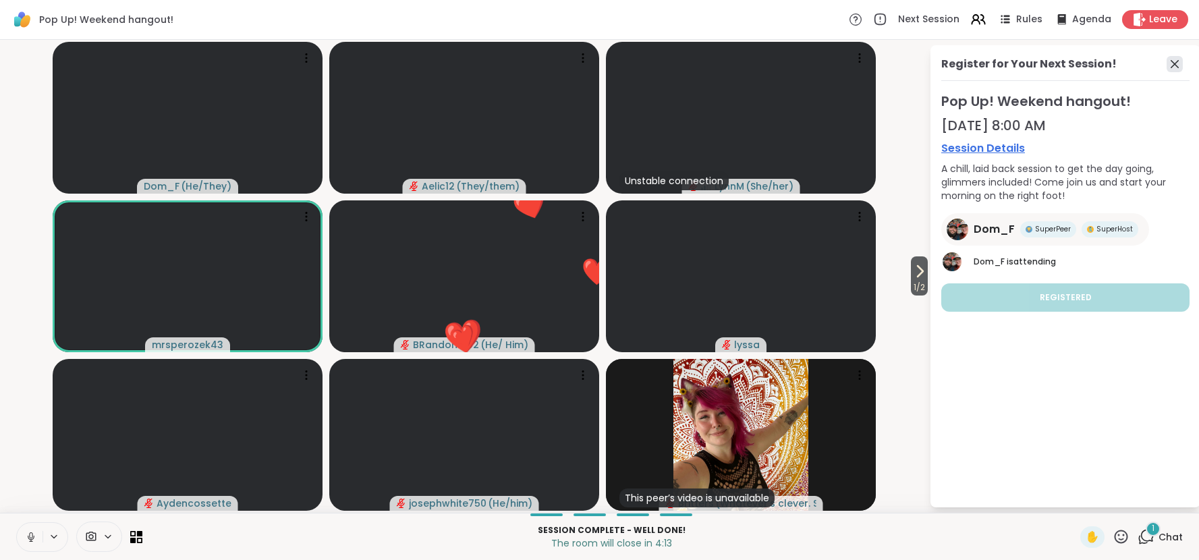
click at [1179, 63] on icon at bounding box center [1174, 64] width 16 height 16
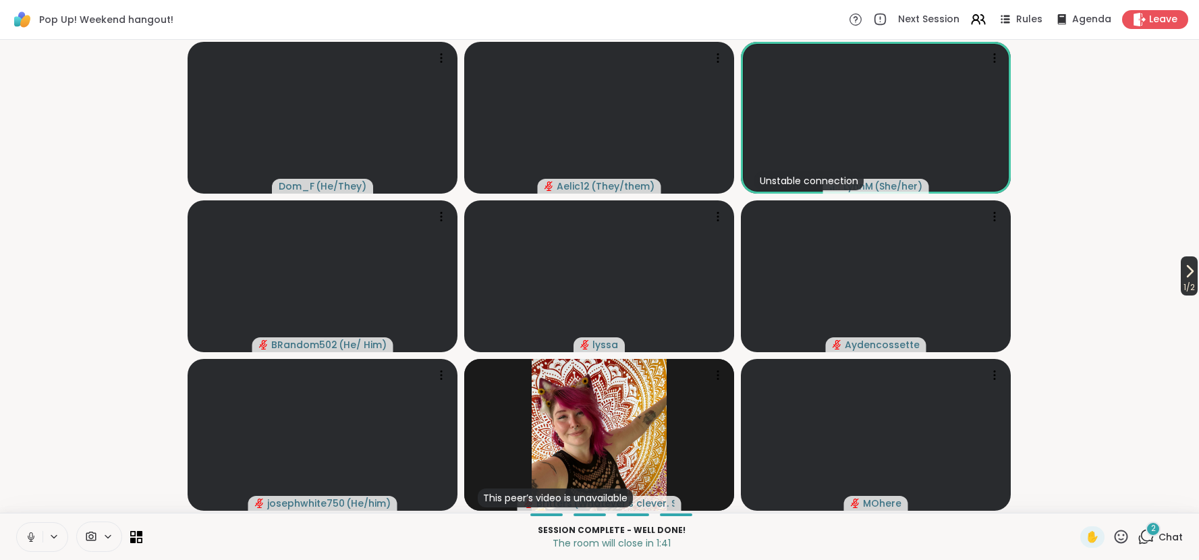
click at [1188, 266] on icon at bounding box center [1189, 271] width 16 height 16
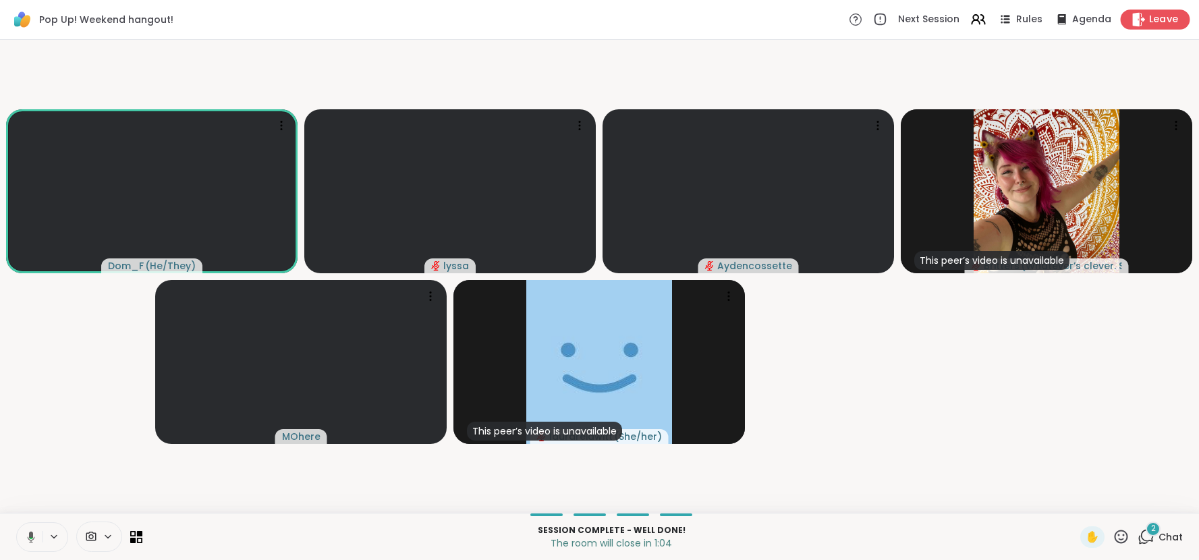
click at [1152, 18] on span "Leave" at bounding box center [1164, 20] width 30 height 14
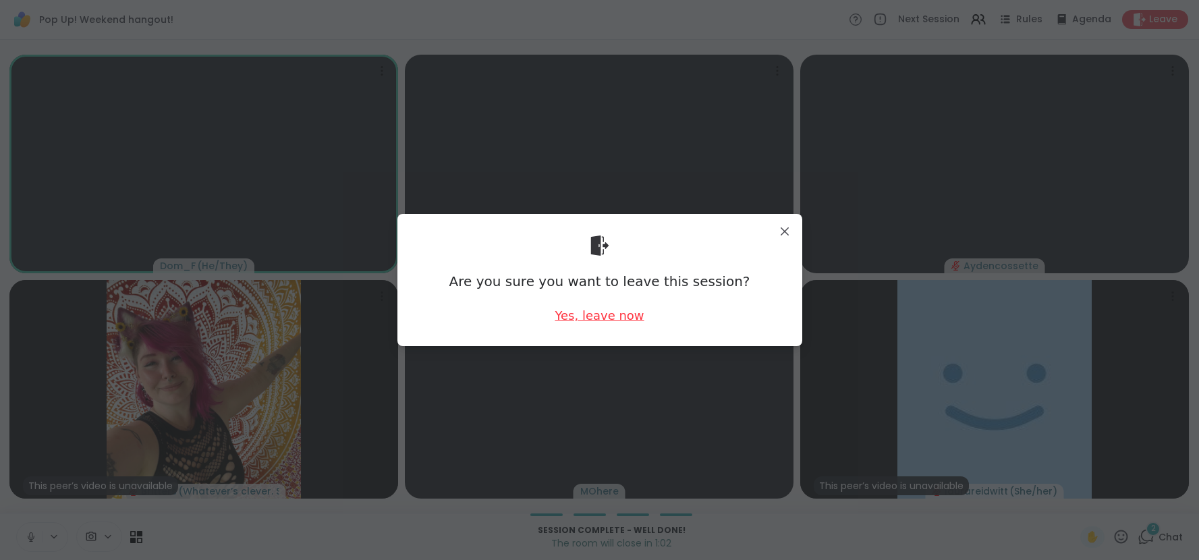
click at [625, 313] on div "Yes, leave now" at bounding box center [599, 315] width 89 height 17
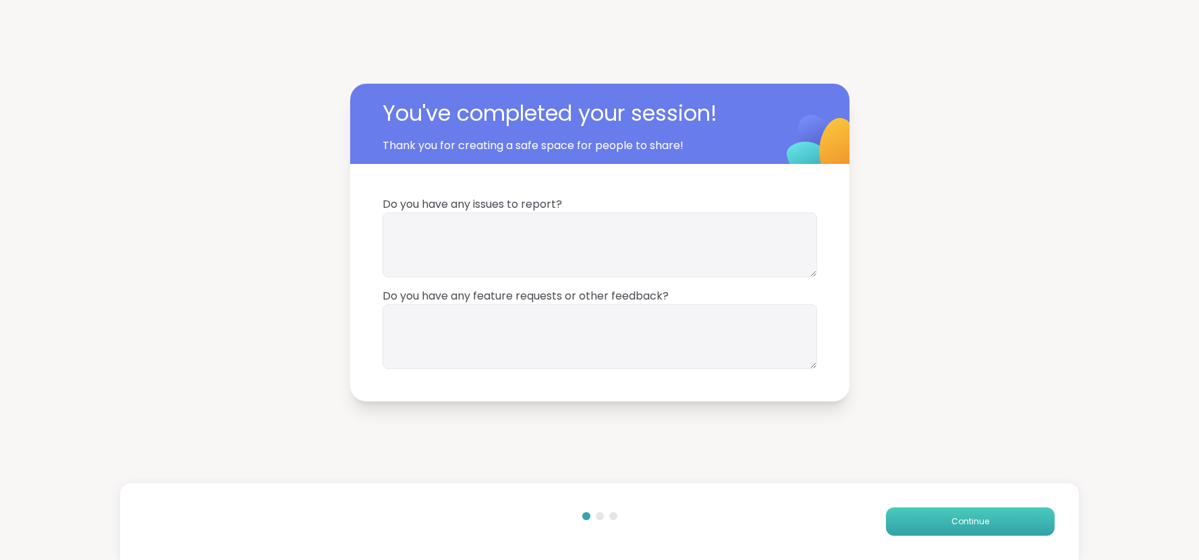
click at [986, 526] on span "Continue" at bounding box center [970, 521] width 38 height 12
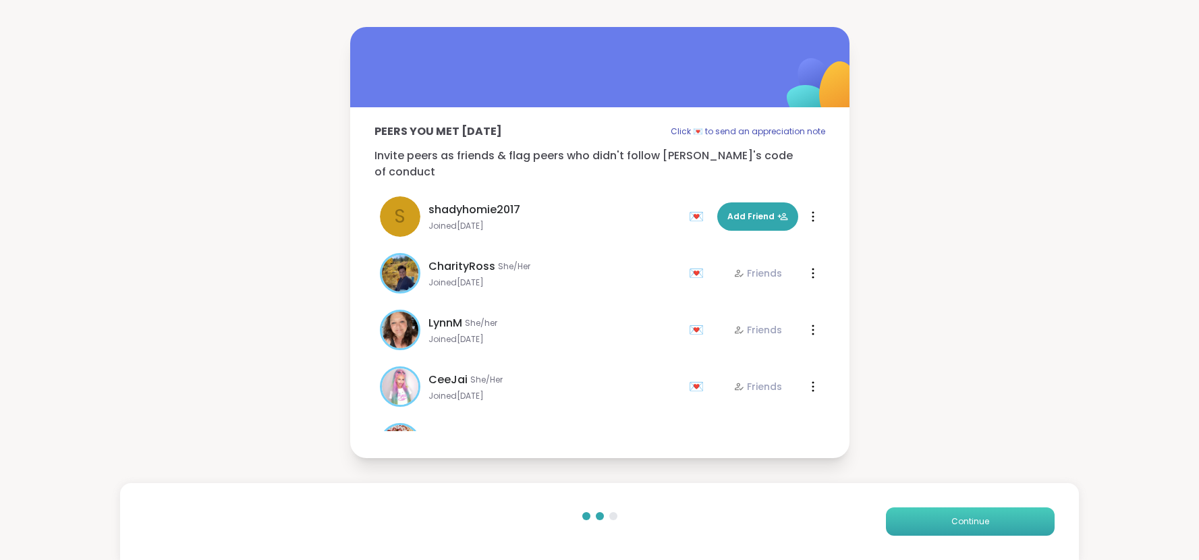
click at [986, 526] on span "Continue" at bounding box center [970, 521] width 38 height 12
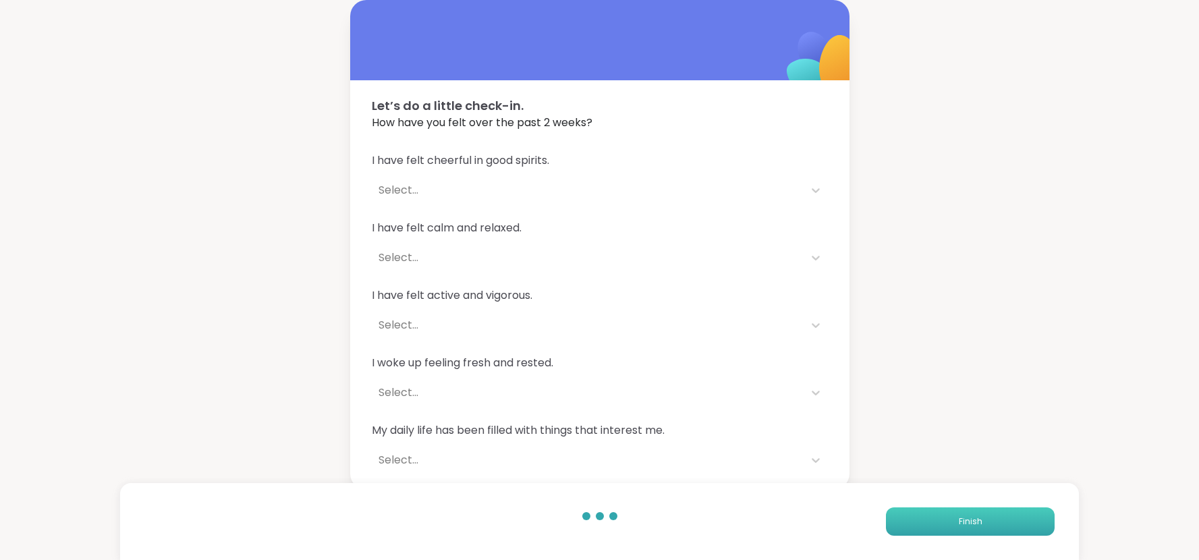
click at [986, 526] on button "Finish" at bounding box center [970, 521] width 169 height 28
